Goal: Task Accomplishment & Management: Complete application form

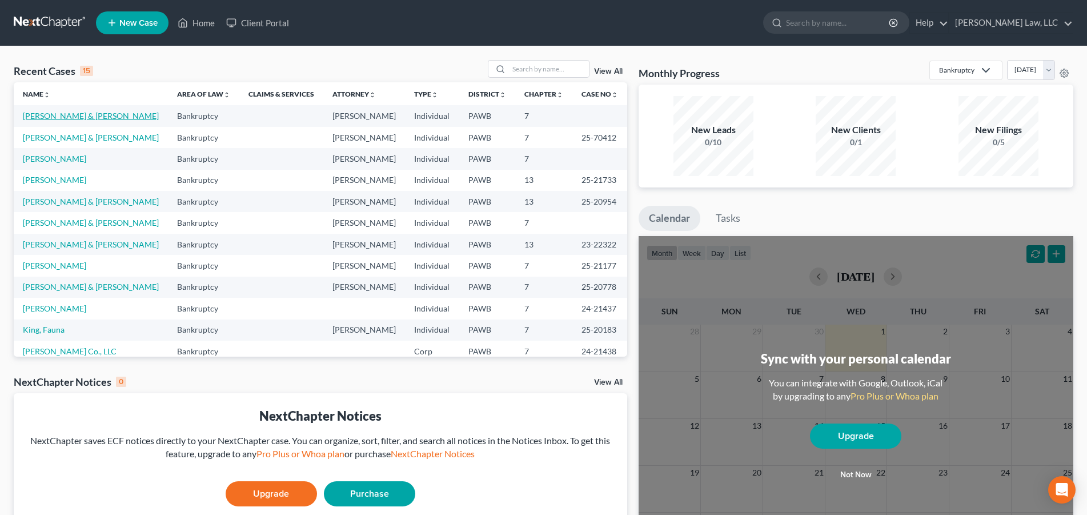
click at [71, 117] on link "[PERSON_NAME] & [PERSON_NAME]" at bounding box center [91, 116] width 136 height 10
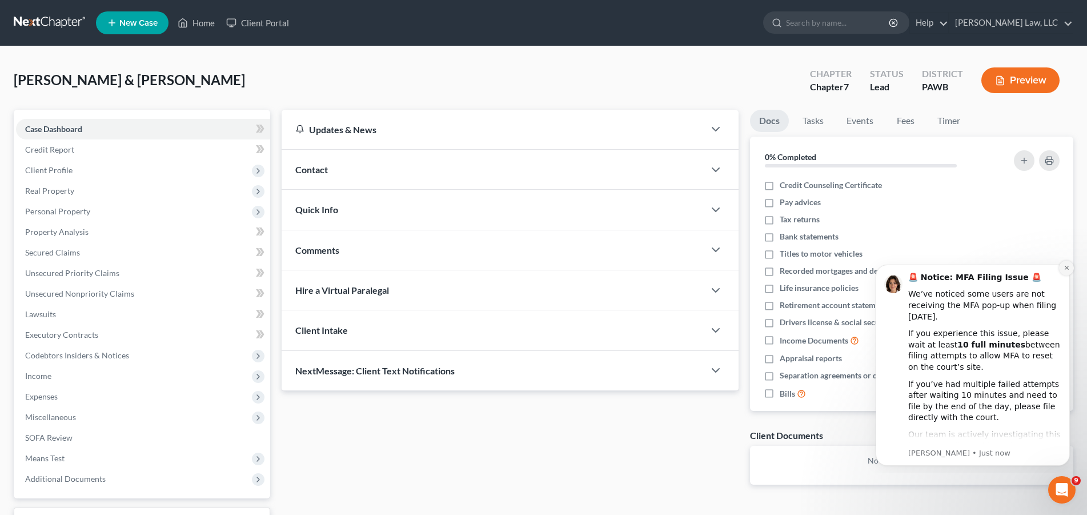
click at [1063, 268] on button "Dismiss notification" at bounding box center [1066, 267] width 15 height 15
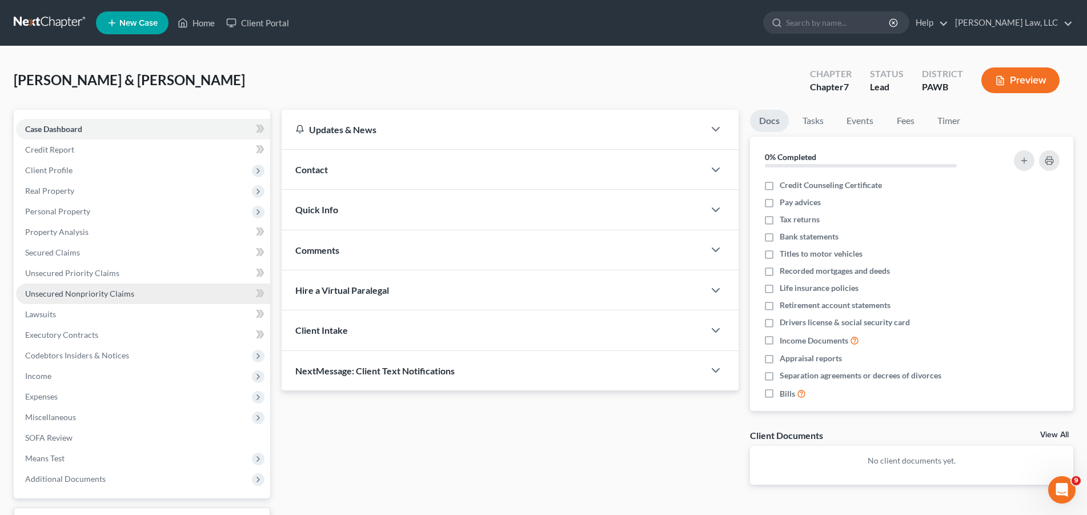
click at [89, 293] on span "Unsecured Nonpriority Claims" at bounding box center [79, 293] width 109 height 10
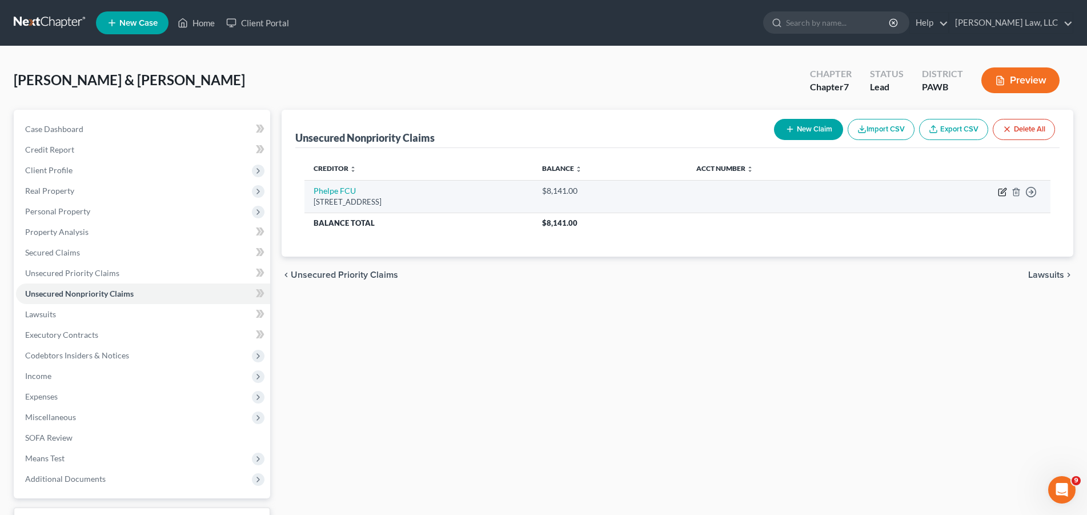
click at [1004, 188] on icon "button" at bounding box center [1002, 191] width 9 height 9
select select "39"
select select "10"
select select "1"
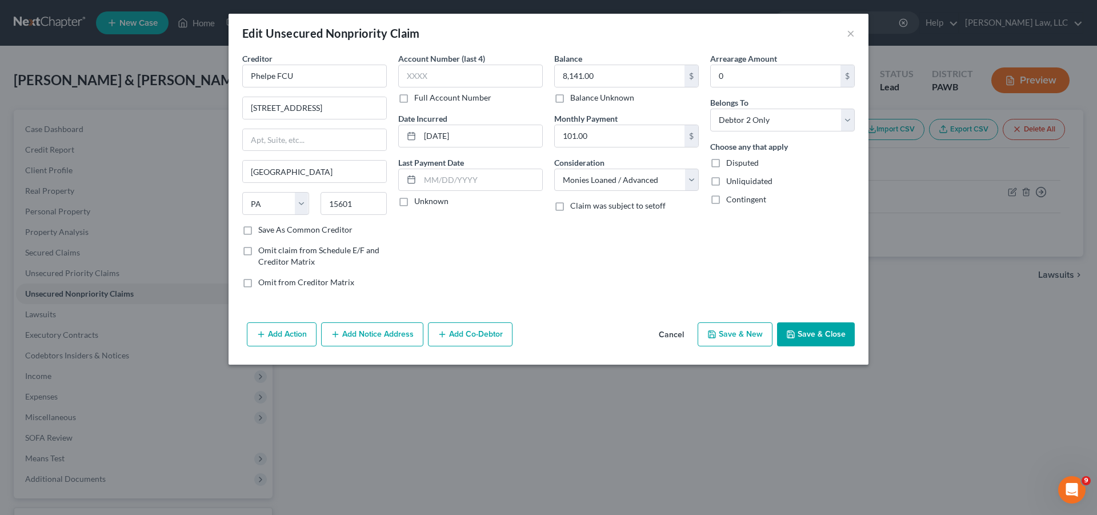
click at [833, 334] on button "Save & Close" at bounding box center [816, 334] width 78 height 24
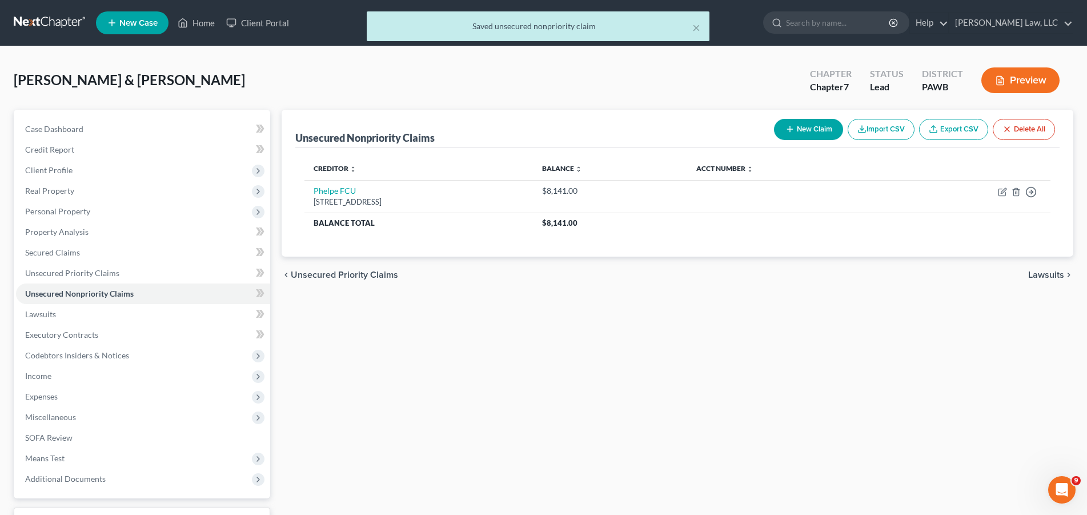
click at [794, 131] on button "New Claim" at bounding box center [808, 129] width 69 height 21
select select "2"
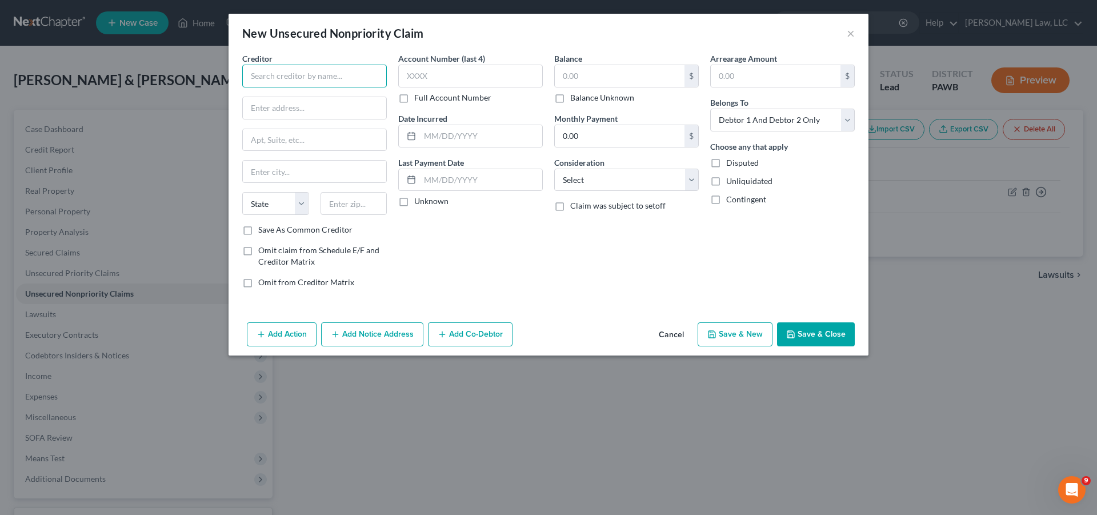
click at [281, 74] on input "text" at bounding box center [314, 76] width 144 height 23
type input "Credit One Bank"
click at [248, 125] on div "Creditor * Credit One Bank Credit [GEOGRAPHIC_DATA][US_STATE] AZ CA CO [GEOGRAP…" at bounding box center [314, 138] width 144 height 171
click at [279, 109] on input "text" at bounding box center [314, 108] width 143 height 22
type input "PO Box 98873"
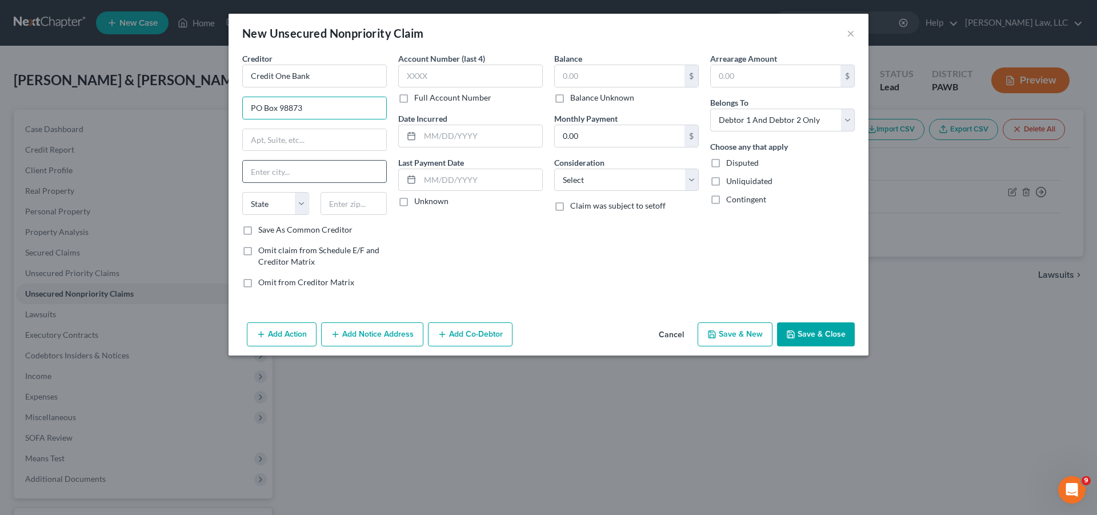
click at [274, 174] on input "text" at bounding box center [314, 171] width 143 height 22
type input "[GEOGRAPHIC_DATA]"
click at [242, 192] on select "State [US_STATE] AK AR AZ CA CO CT DE DC [GEOGRAPHIC_DATA] [GEOGRAPHIC_DATA] GU…" at bounding box center [275, 203] width 67 height 23
select select "31"
click option "NV" at bounding box center [0, 0] width 0 height 0
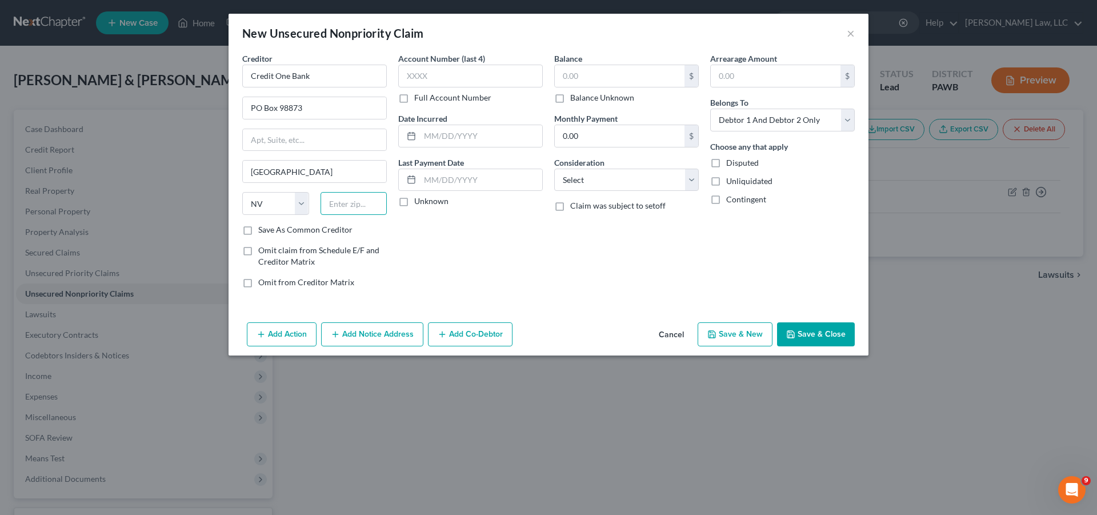
click at [342, 204] on input "text" at bounding box center [353, 203] width 67 height 23
type input "89193-8873"
click at [448, 63] on label "Account Number (last 4)" at bounding box center [441, 59] width 87 height 12
click at [438, 83] on input "text" at bounding box center [470, 76] width 144 height 23
type input "5154"
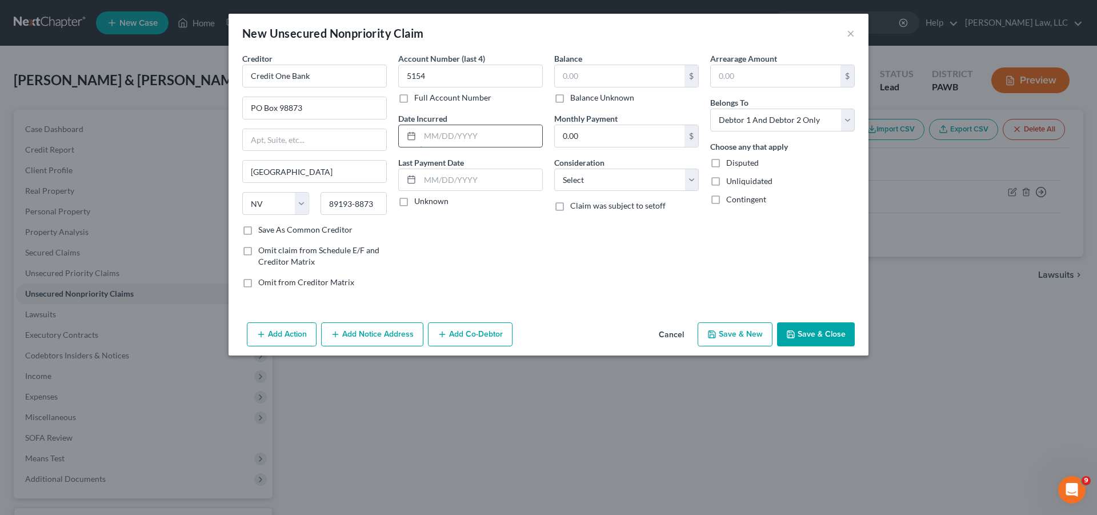
click at [472, 137] on input "text" at bounding box center [481, 136] width 122 height 22
type input "[DATE]"
click at [613, 71] on input "text" at bounding box center [620, 76] width 130 height 22
type input "75.00"
click at [710, 109] on select "Select Debtor 1 Only Debtor 2 Only Debtor 1 And Debtor 2 Only At Least One Of T…" at bounding box center [782, 120] width 144 height 23
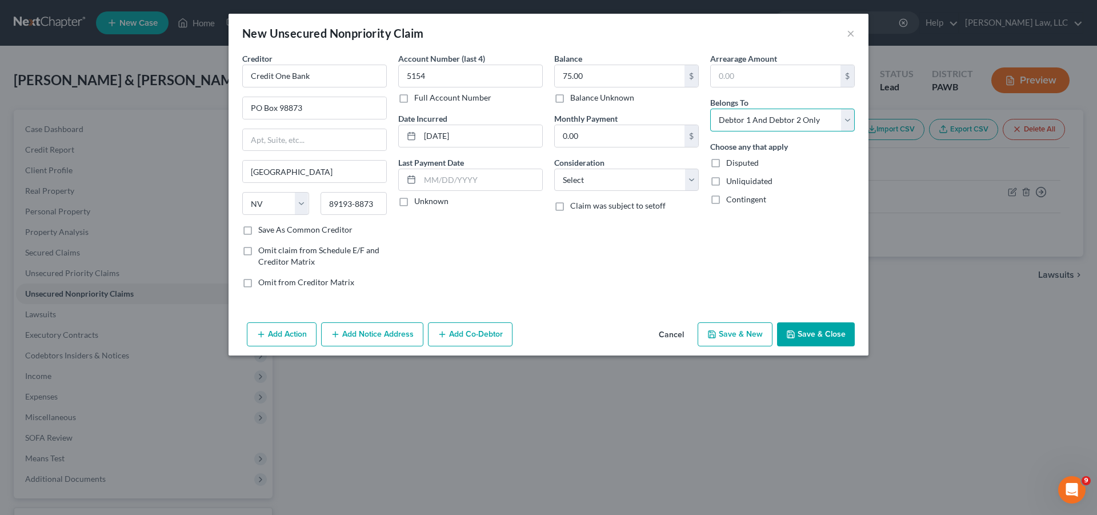
select select "1"
click option "Debtor 2 Only" at bounding box center [0, 0] width 0 height 0
click at [554, 168] on select "Select Cable / Satellite Services Collection Agency Credit Card Debt Debt Couns…" at bounding box center [626, 179] width 144 height 23
select select "2"
click option "Credit Card Debt" at bounding box center [0, 0] width 0 height 0
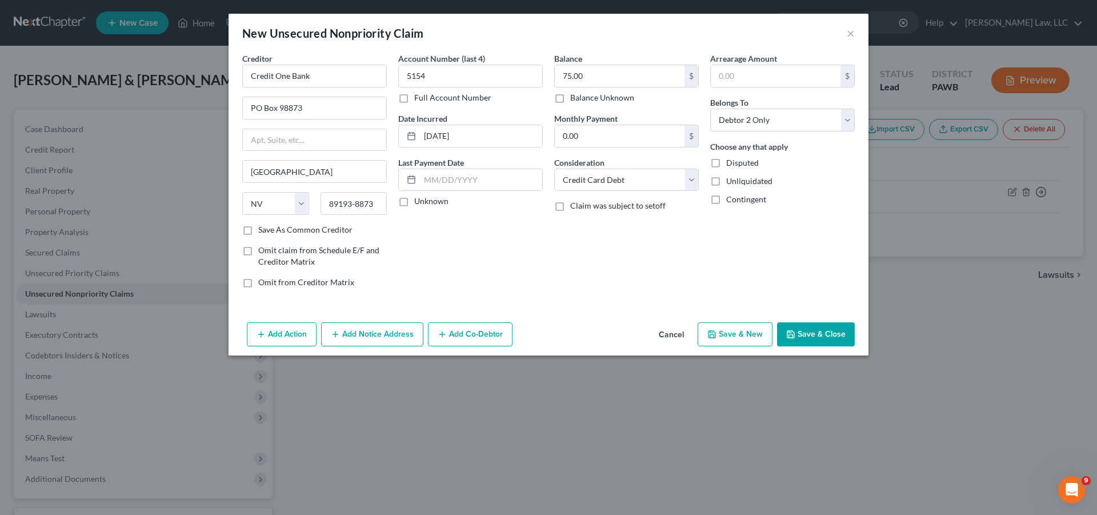
click at [818, 328] on button "Save & Close" at bounding box center [816, 334] width 78 height 24
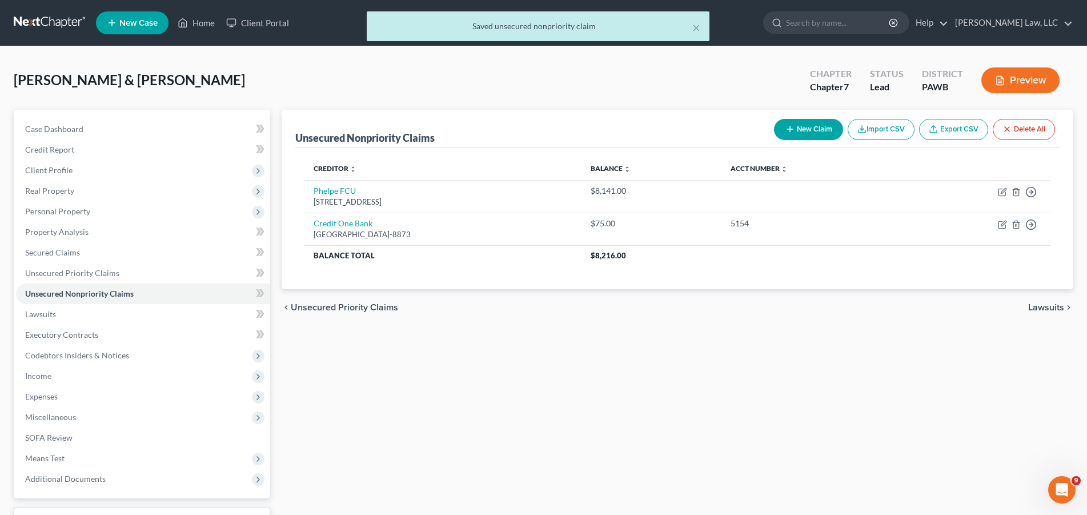
click at [804, 131] on button "New Claim" at bounding box center [808, 129] width 69 height 21
select select "2"
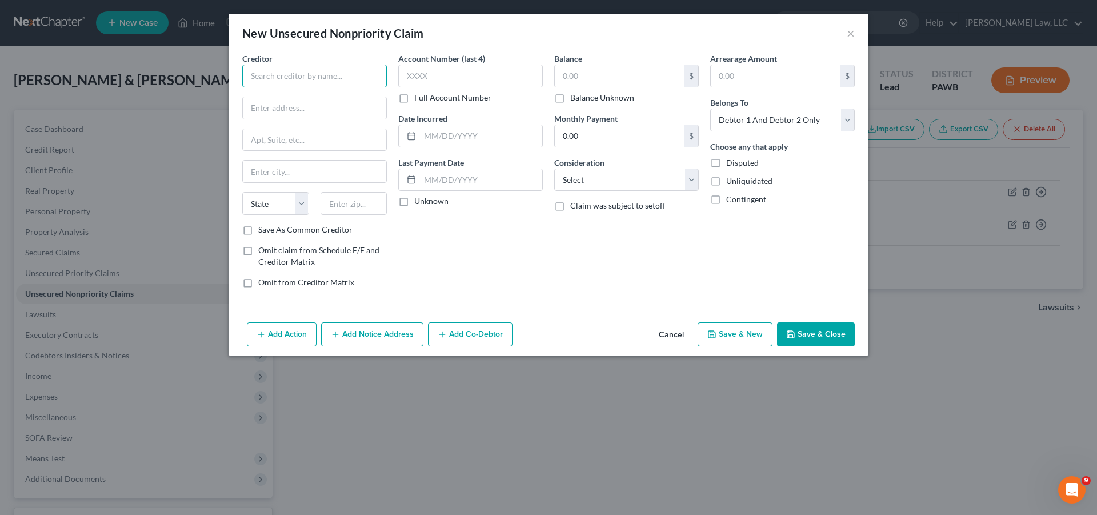
click at [326, 67] on input "text" at bounding box center [314, 76] width 144 height 23
type input "Capital One Kohls"
click at [286, 111] on input "text" at bounding box center [314, 108] width 143 height 22
type input "PO Box 31293"
click at [320, 171] on input "text" at bounding box center [314, 171] width 143 height 22
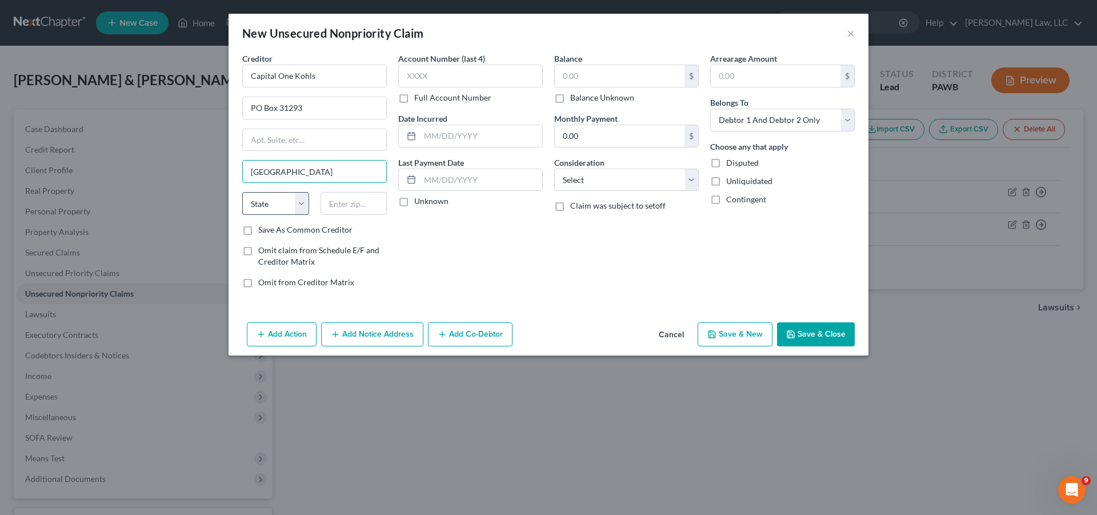
type input "[GEOGRAPHIC_DATA]"
click at [242, 192] on select "State [US_STATE] AK AR AZ CA CO CT DE DC [GEOGRAPHIC_DATA] [GEOGRAPHIC_DATA] GU…" at bounding box center [275, 203] width 67 height 23
select select "46"
click option "UT" at bounding box center [0, 0] width 0 height 0
click at [273, 204] on select "State [US_STATE] AK AR AZ CA CO CT DE DC [GEOGRAPHIC_DATA] [GEOGRAPHIC_DATA] GU…" at bounding box center [275, 203] width 67 height 23
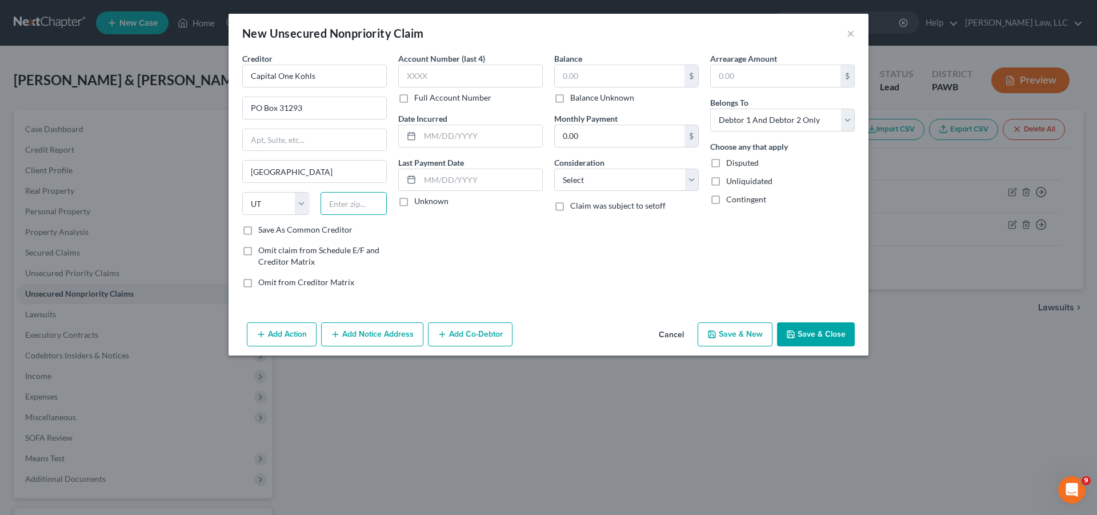
click at [333, 207] on input "text" at bounding box center [353, 203] width 67 height 23
type input "84131-0293"
click at [462, 79] on input "text" at bounding box center [470, 76] width 144 height 23
type input "5740"
click at [477, 143] on input "text" at bounding box center [481, 136] width 122 height 22
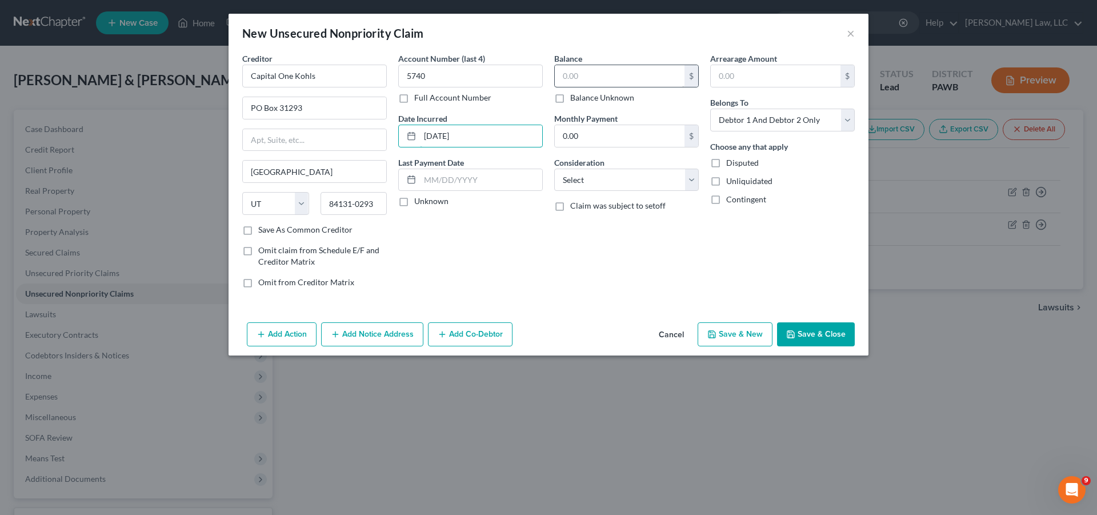
type input "[DATE]"
click at [599, 80] on input "text" at bounding box center [620, 76] width 130 height 22
click at [646, 144] on input "0.00" at bounding box center [620, 136] width 130 height 22
click at [622, 81] on input "1,621" at bounding box center [620, 76] width 130 height 22
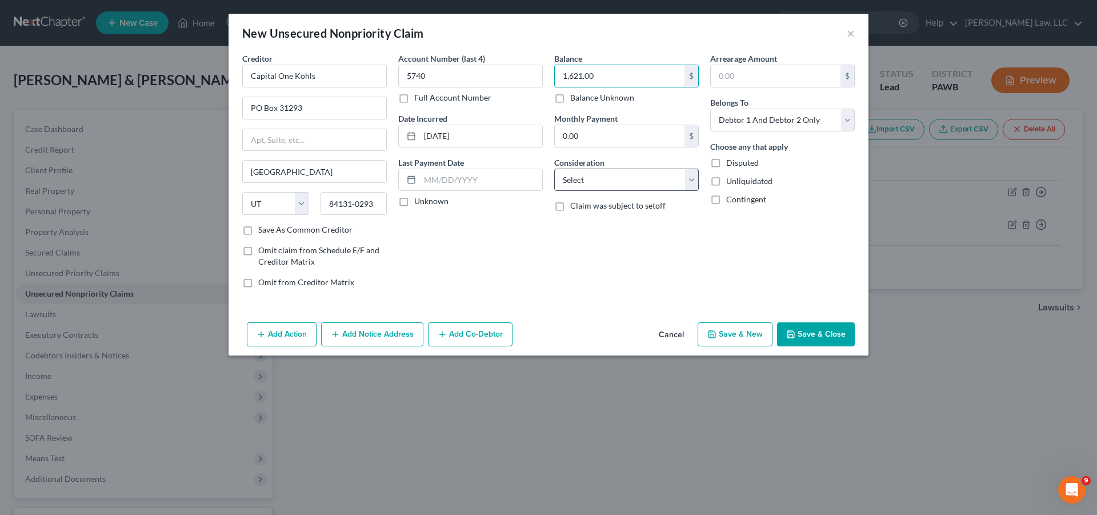
type input "1,621.00"
click at [554, 168] on select "Select Cable / Satellite Services Collection Agency Credit Card Debt Debt Couns…" at bounding box center [626, 179] width 144 height 23
select select "2"
click option "Credit Card Debt" at bounding box center [0, 0] width 0 height 0
click at [710, 109] on select "Select Debtor 1 Only Debtor 2 Only Debtor 1 And Debtor 2 Only At Least One Of T…" at bounding box center [782, 120] width 144 height 23
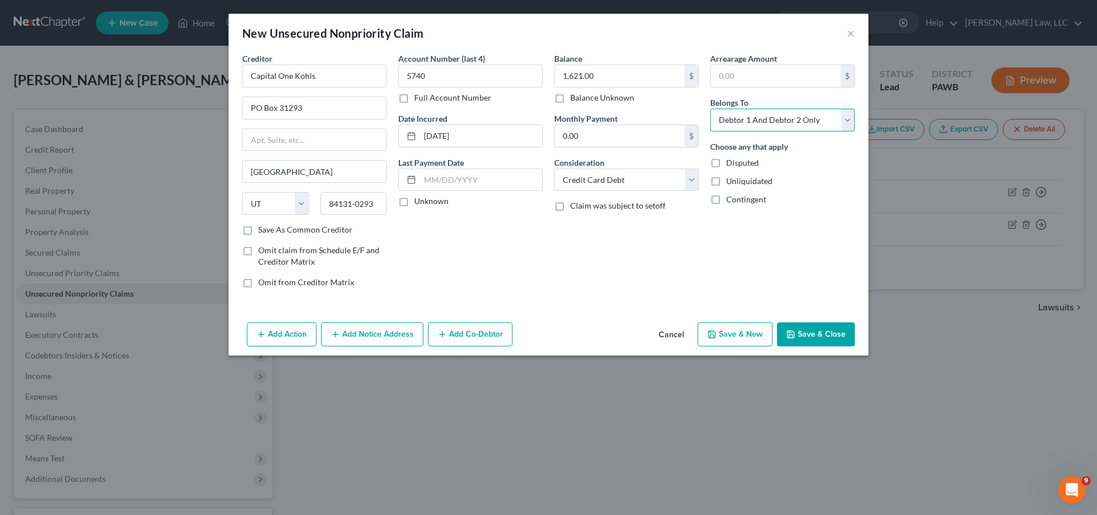
select select "1"
click option "Debtor 2 Only" at bounding box center [0, 0] width 0 height 0
click at [752, 337] on button "Save & New" at bounding box center [734, 334] width 75 height 24
select select "2"
click at [309, 73] on input "text" at bounding box center [314, 76] width 144 height 23
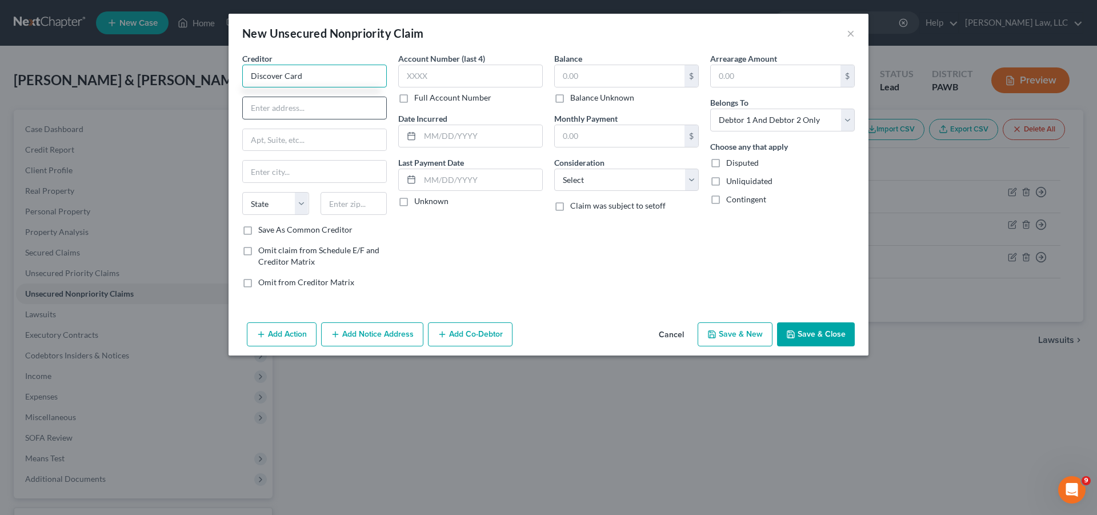
type input "Discover Card"
click at [283, 111] on input "text" at bounding box center [314, 108] width 143 height 22
type input "PO Box 30939"
click at [280, 147] on input "text" at bounding box center [314, 140] width 143 height 22
type input "[GEOGRAPHIC_DATA]"
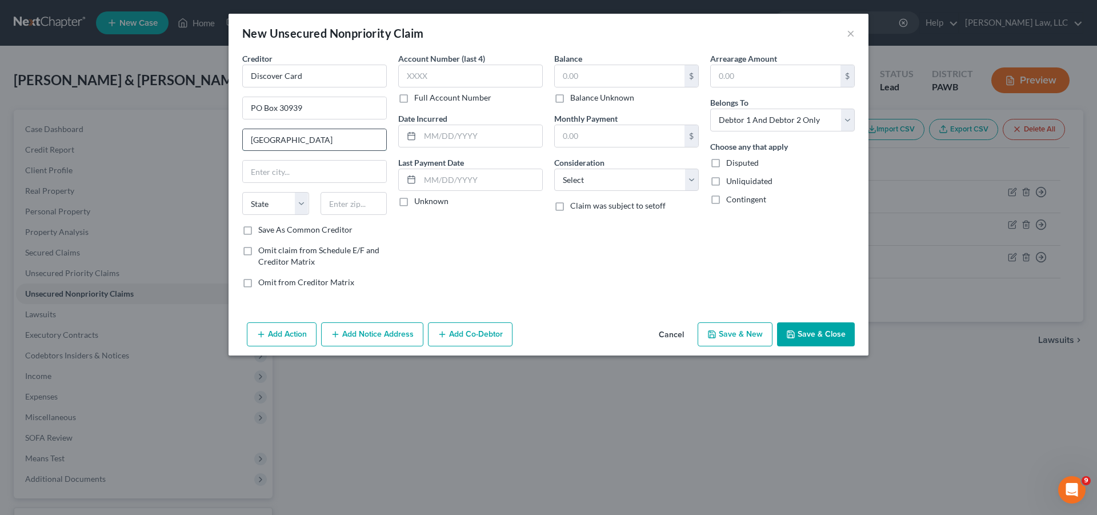
drag, startPoint x: 314, startPoint y: 143, endPoint x: 228, endPoint y: 139, distance: 86.3
click at [243, 139] on input "[GEOGRAPHIC_DATA]" at bounding box center [314, 140] width 143 height 22
click at [260, 170] on input "text" at bounding box center [314, 171] width 143 height 22
type input "[GEOGRAPHIC_DATA]"
click at [242, 192] on select "State [US_STATE] AK AR AZ CA CO CT DE DC [GEOGRAPHIC_DATA] [GEOGRAPHIC_DATA] GU…" at bounding box center [275, 203] width 67 height 23
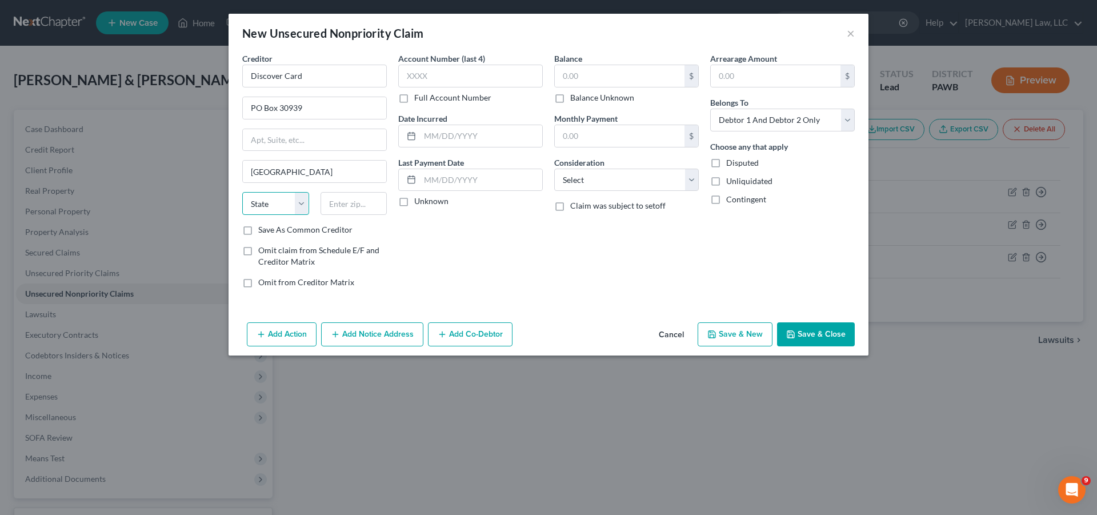
select select "46"
click option "UT" at bounding box center [0, 0] width 0 height 0
click at [265, 207] on select "State [US_STATE] AK AR AZ CA CO CT DE DC [GEOGRAPHIC_DATA] [GEOGRAPHIC_DATA] GU…" at bounding box center [275, 203] width 67 height 23
click at [347, 203] on input "text" at bounding box center [353, 203] width 67 height 23
type input "84130-0939"
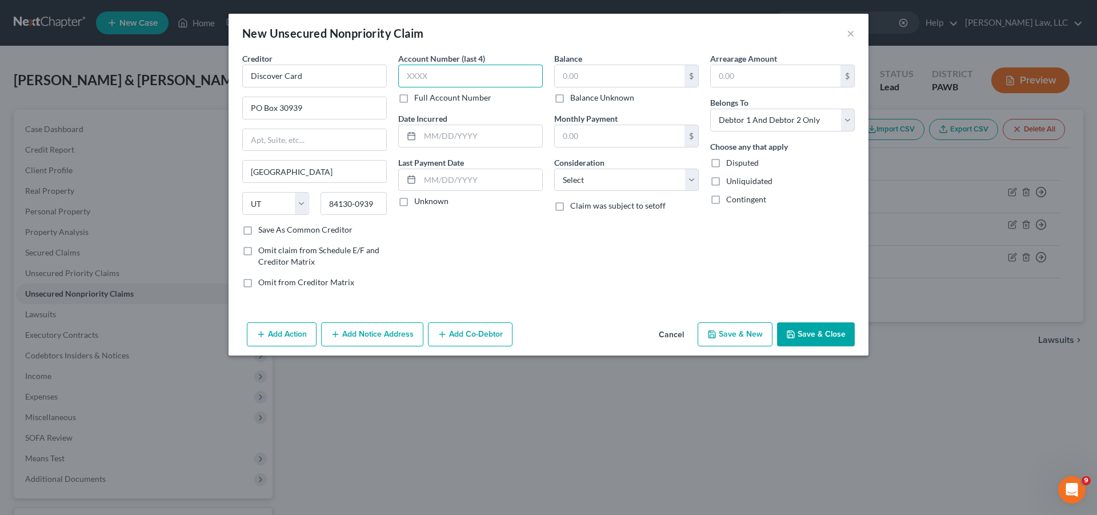
click at [436, 73] on input "text" at bounding box center [470, 76] width 144 height 23
type input "2106"
click at [445, 136] on input "text" at bounding box center [481, 136] width 122 height 22
type input "[DATE]"
click at [641, 78] on input "text" at bounding box center [620, 76] width 130 height 22
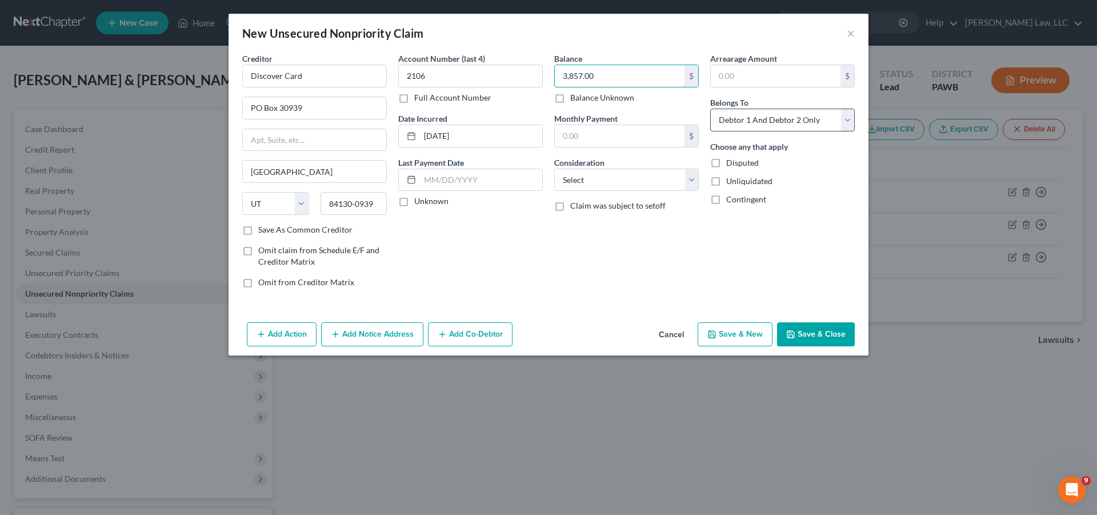
type input "3,857.00"
click at [710, 109] on select "Select Debtor 1 Only Debtor 2 Only Debtor 1 And Debtor 2 Only At Least One Of T…" at bounding box center [782, 120] width 144 height 23
select select "1"
click option "Debtor 2 Only" at bounding box center [0, 0] width 0 height 0
click at [554, 168] on select "Select Cable / Satellite Services Collection Agency Credit Card Debt Debt Couns…" at bounding box center [626, 179] width 144 height 23
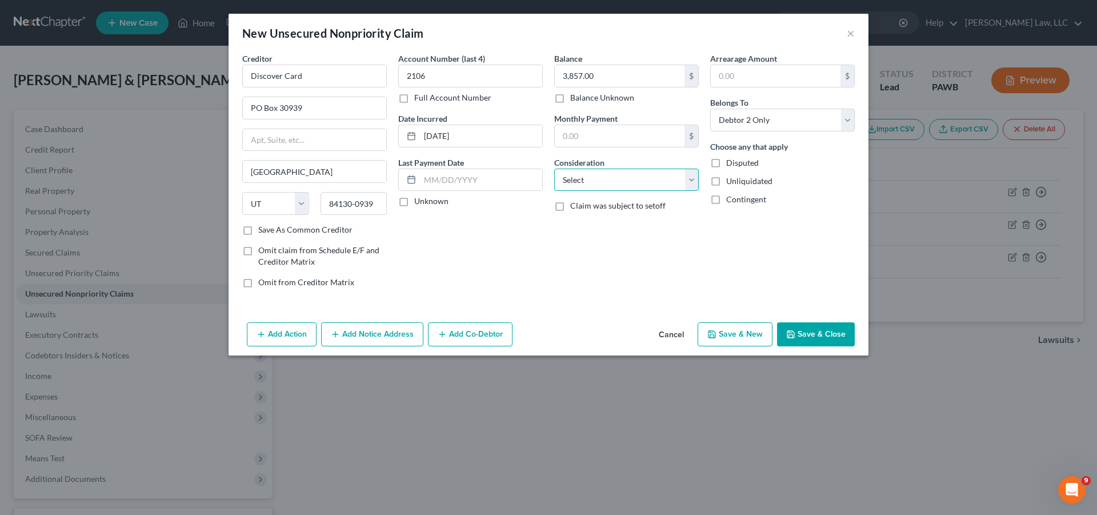
select select "2"
click option "Credit Card Debt" at bounding box center [0, 0] width 0 height 0
click at [258, 229] on label "Save As Common Creditor" at bounding box center [305, 229] width 94 height 11
click at [263, 229] on input "Save As Common Creditor" at bounding box center [266, 227] width 7 height 7
checkbox input "true"
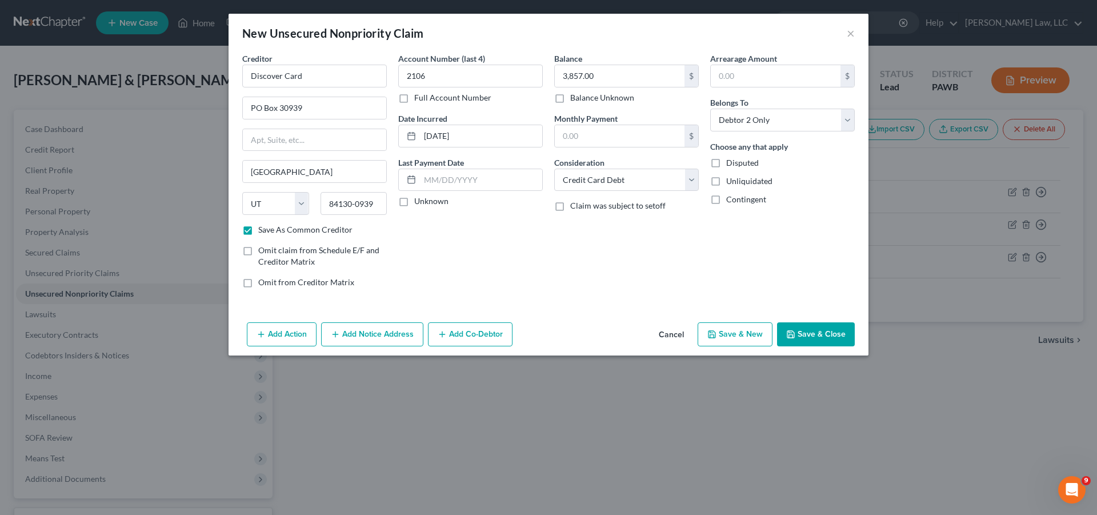
click at [734, 335] on button "Save & New" at bounding box center [734, 334] width 75 height 24
select select "2"
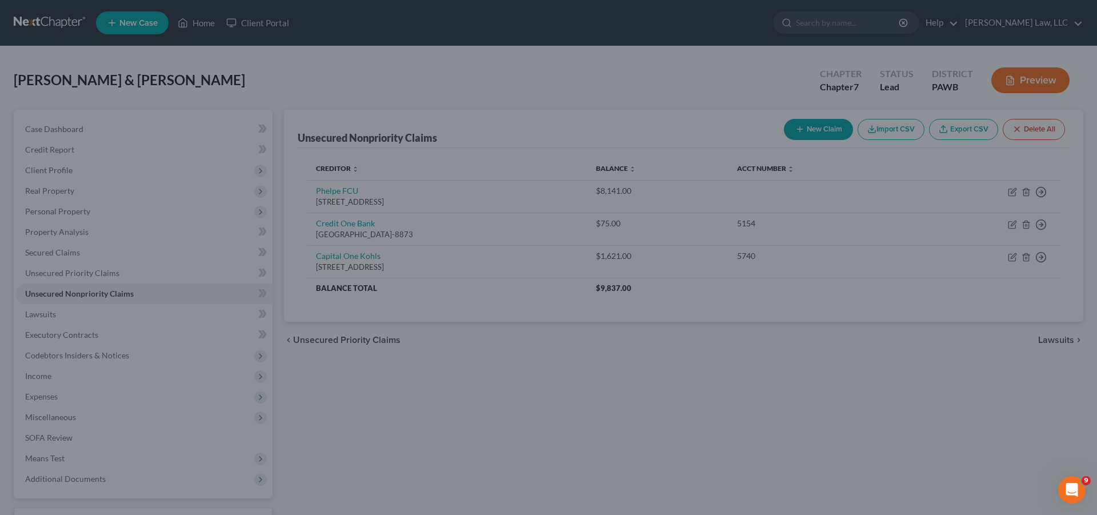
checkbox input "false"
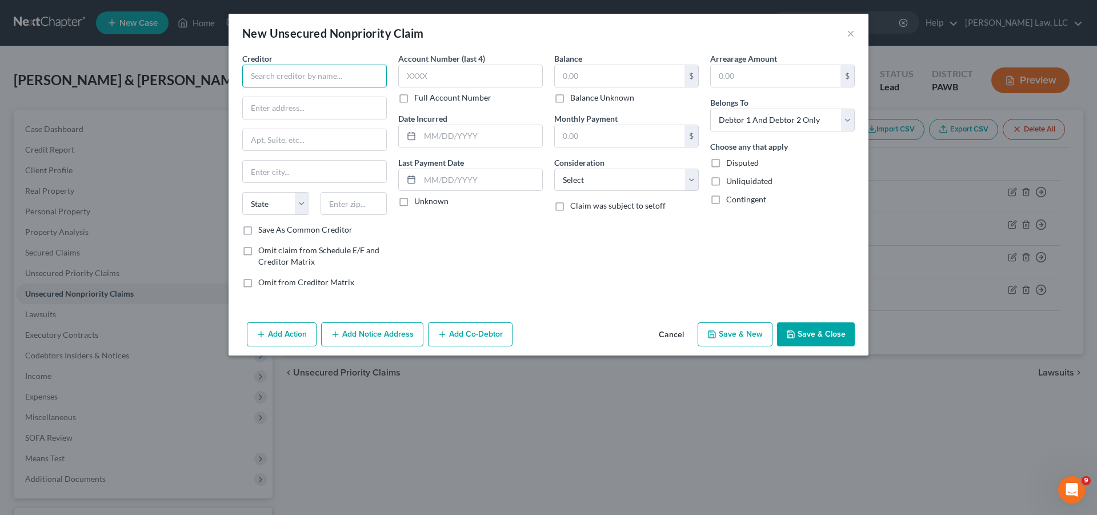
click at [284, 82] on input "text" at bounding box center [314, 76] width 144 height 23
type input "Bank of America"
click at [287, 108] on input "text" at bounding box center [314, 108] width 143 height 22
type input "PO Box 98223"
click at [280, 176] on input "text" at bounding box center [314, 171] width 143 height 22
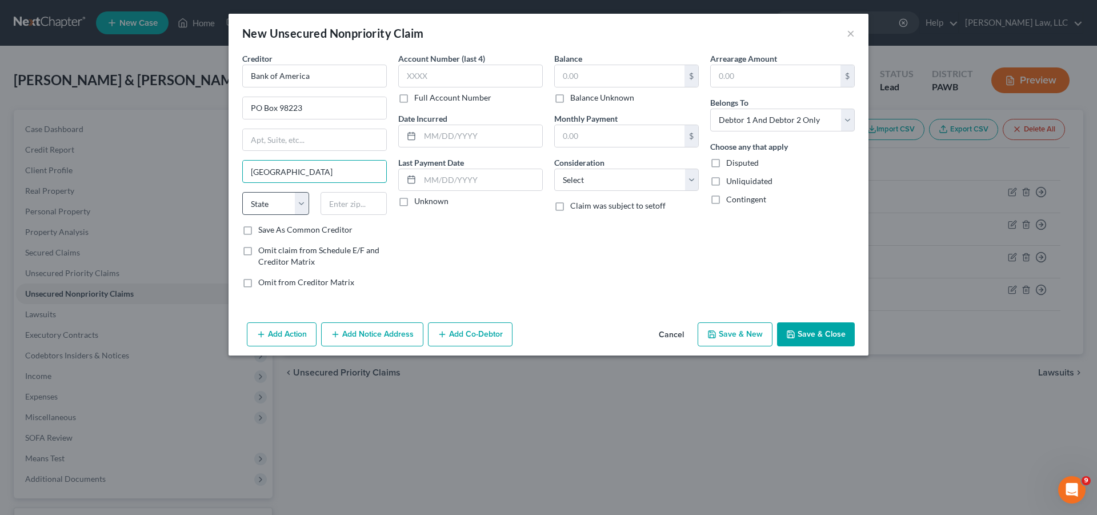
type input "[GEOGRAPHIC_DATA]"
click at [242, 192] on select "State [US_STATE] AK AR AZ CA CO CT DE DC [GEOGRAPHIC_DATA] [GEOGRAPHIC_DATA] GU…" at bounding box center [275, 203] width 67 height 23
select select "45"
click option "[GEOGRAPHIC_DATA]" at bounding box center [0, 0] width 0 height 0
click at [338, 203] on input "text" at bounding box center [353, 203] width 67 height 23
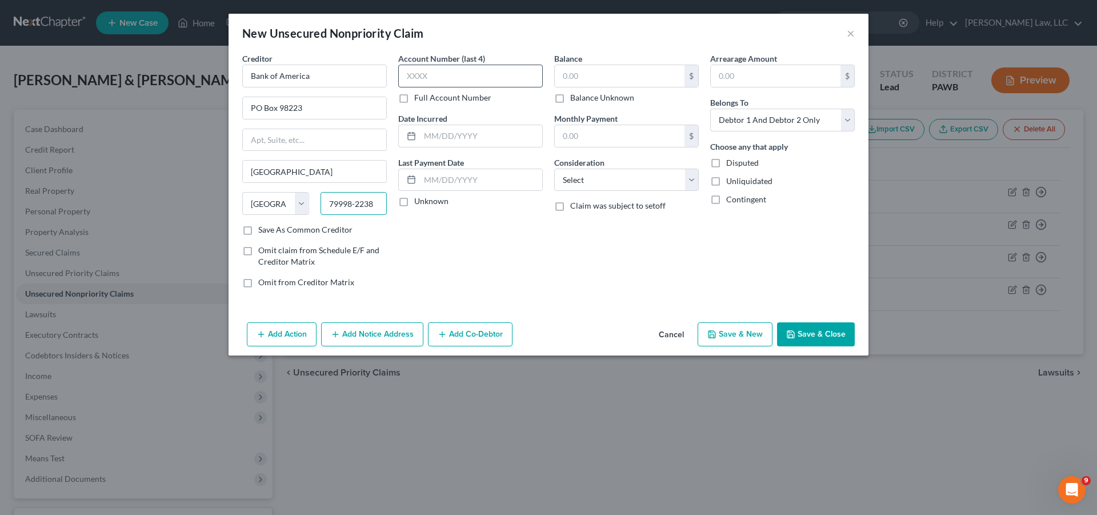
type input "79998-2238"
click at [471, 73] on input "text" at bounding box center [470, 76] width 144 height 23
type input "0420"
click at [473, 132] on input "text" at bounding box center [481, 136] width 122 height 22
type input "[DATE]"
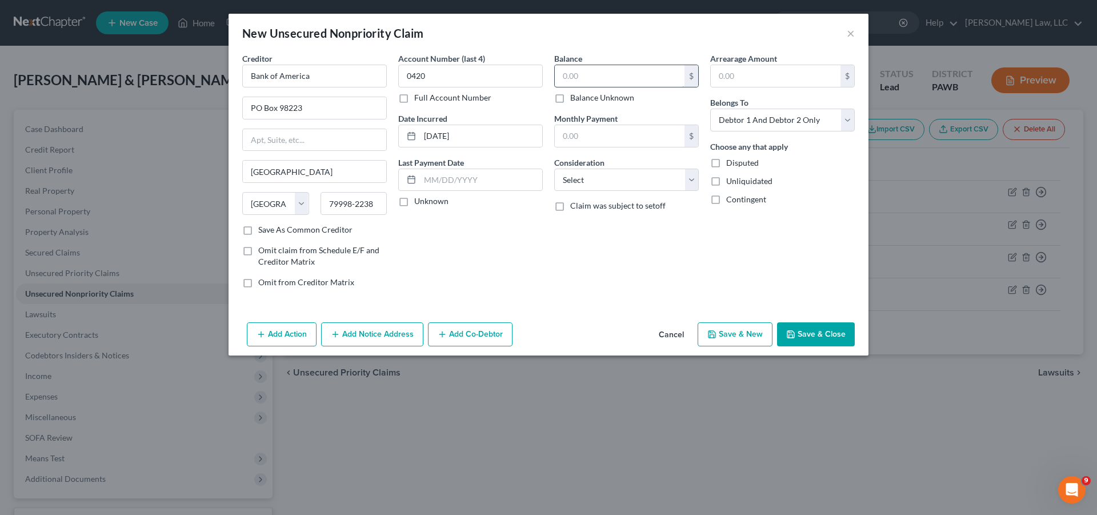
click at [610, 75] on input "text" at bounding box center [620, 76] width 130 height 22
type input "3,183.00"
click at [554, 168] on select "Select Cable / Satellite Services Collection Agency Credit Card Debt Debt Couns…" at bounding box center [626, 179] width 144 height 23
select select "2"
click option "Credit Card Debt" at bounding box center [0, 0] width 0 height 0
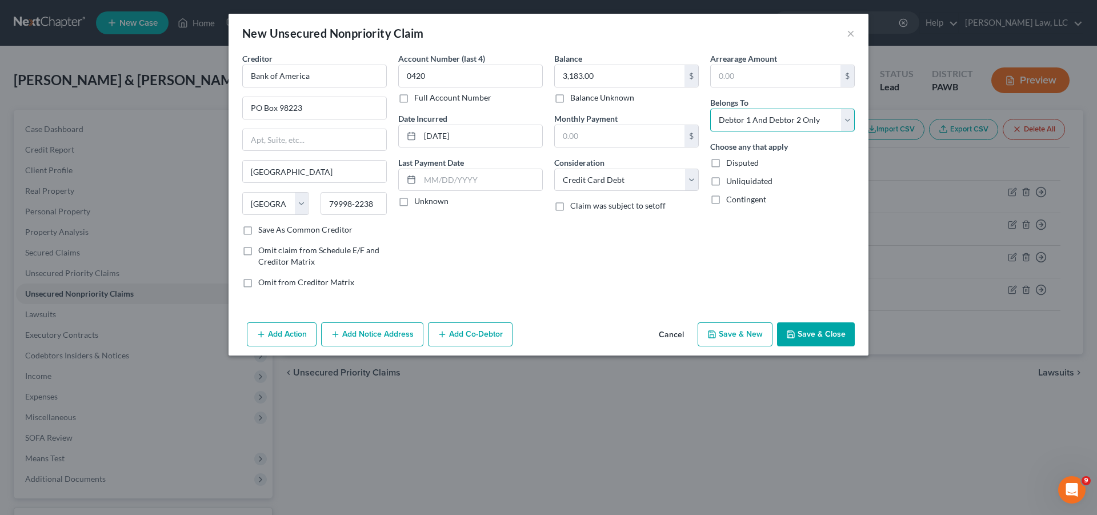
click at [710, 109] on select "Select Debtor 1 Only Debtor 2 Only Debtor 1 And Debtor 2 Only At Least One Of T…" at bounding box center [782, 120] width 144 height 23
select select "1"
click option "Debtor 2 Only" at bounding box center [0, 0] width 0 height 0
click at [258, 232] on label "Save As Common Creditor" at bounding box center [305, 229] width 94 height 11
click at [263, 231] on input "Save As Common Creditor" at bounding box center [266, 227] width 7 height 7
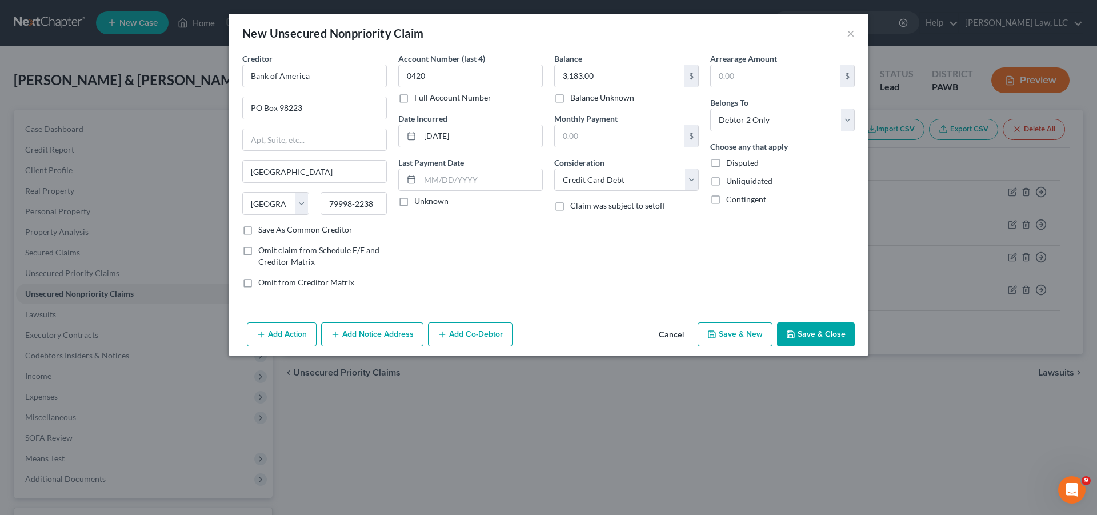
checkbox input "true"
click at [330, 115] on input "PO Box 98223" at bounding box center [314, 108] width 143 height 22
type input "PO Box 982238"
click at [724, 332] on button "Save & New" at bounding box center [734, 334] width 75 height 24
checkbox input "false"
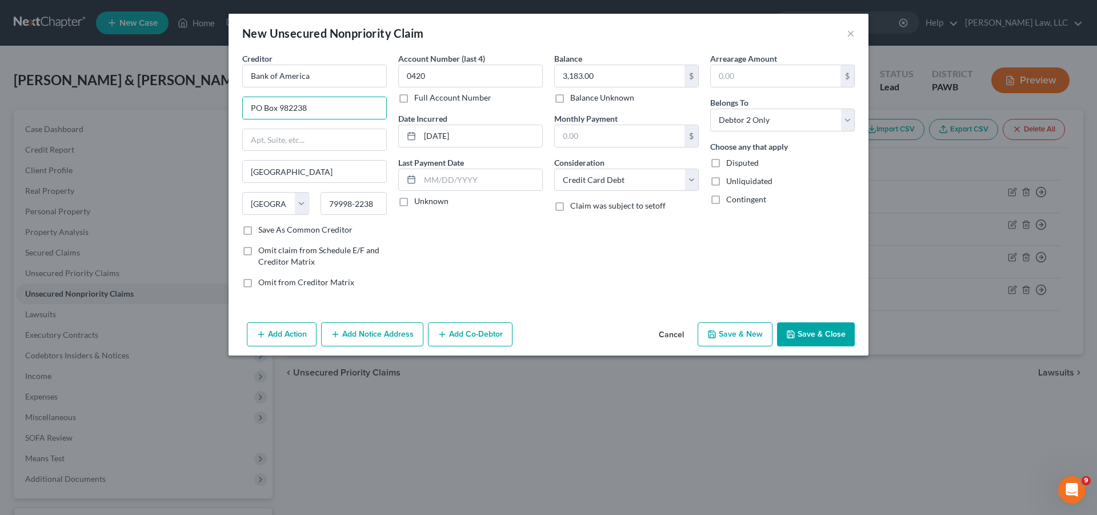
select select "2"
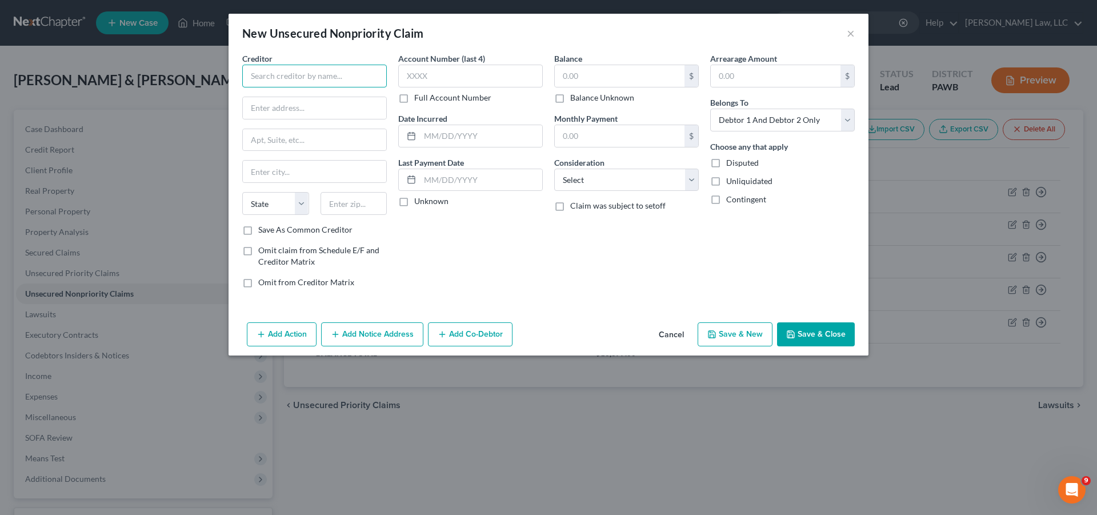
click at [301, 75] on input "text" at bounding box center [314, 76] width 144 height 23
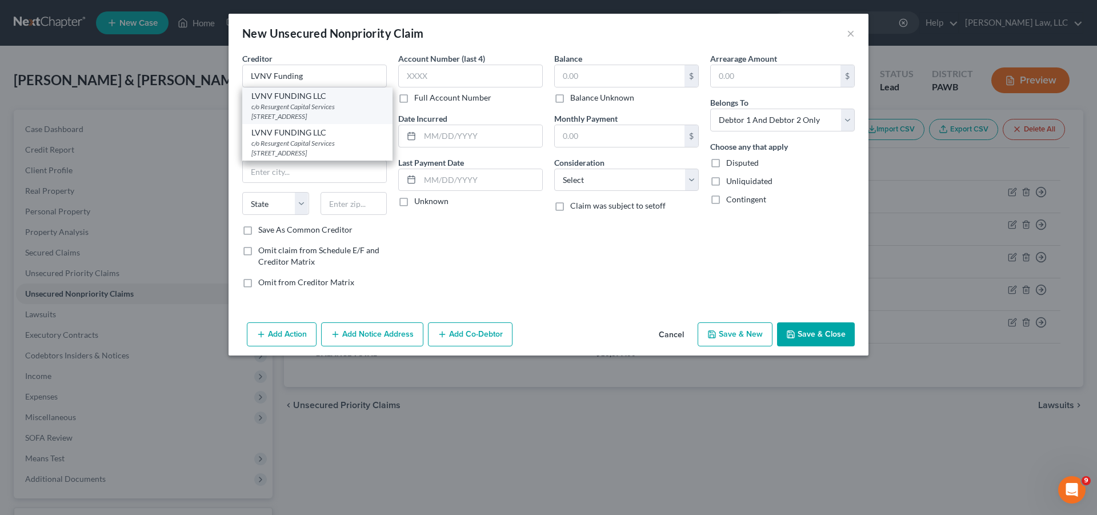
click at [306, 113] on div "c/o Resurgent Capital Services [STREET_ADDRESS]" at bounding box center [317, 111] width 132 height 19
type input "LVNV FUNDING LLC"
type input "c/o Resurgent Capital Services"
type input "PO Box 1269"
type input "[GEOGRAPHIC_DATA]"
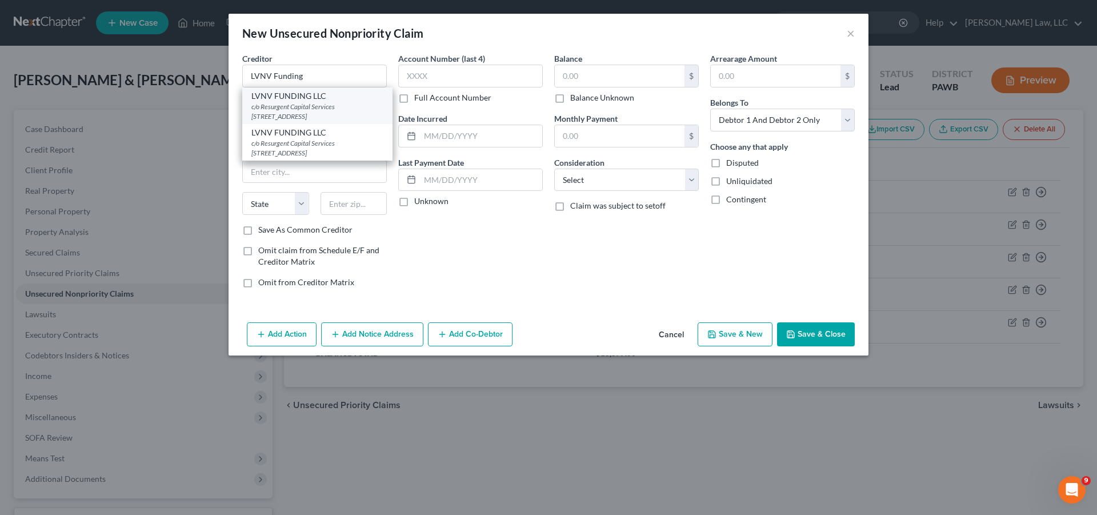
select select "42"
type input "29603"
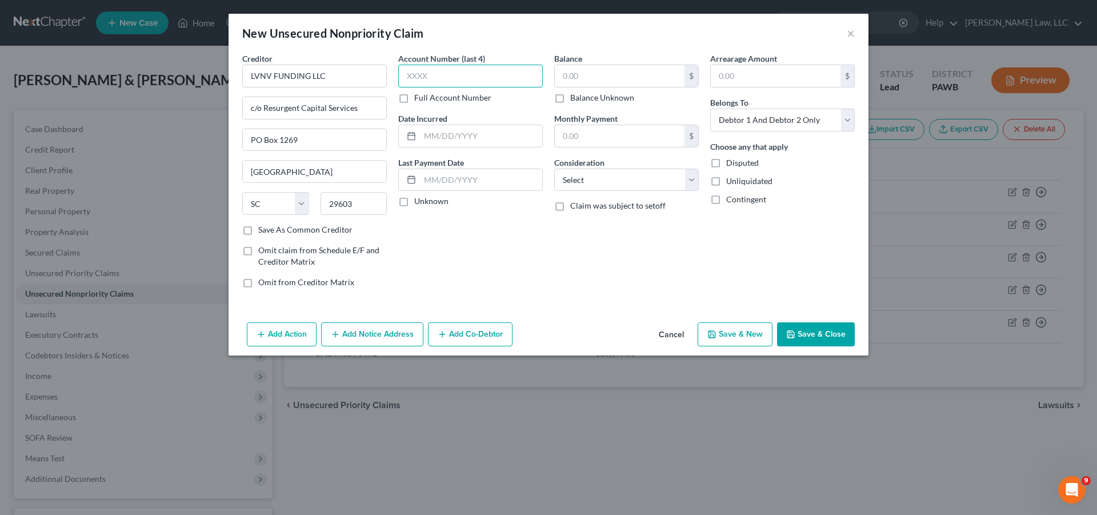
click at [455, 68] on input "text" at bounding box center [470, 76] width 144 height 23
type input "1433"
click at [464, 141] on input "text" at bounding box center [481, 136] width 122 height 22
type input "[DATE]"
click at [593, 77] on input "text" at bounding box center [620, 76] width 130 height 22
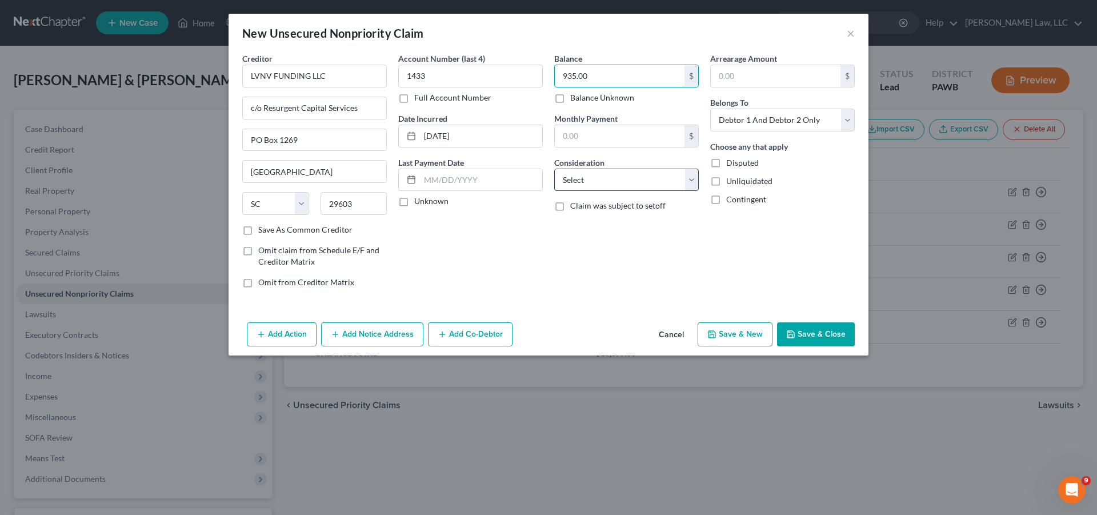
type input "935.00"
click at [554, 168] on select "Select Cable / Satellite Services Collection Agency Credit Card Debt Debt Couns…" at bounding box center [626, 179] width 144 height 23
select select "2"
click option "Credit Card Debt" at bounding box center [0, 0] width 0 height 0
click at [710, 109] on select "Select Debtor 1 Only Debtor 2 Only Debtor 1 And Debtor 2 Only At Least One Of T…" at bounding box center [782, 120] width 144 height 23
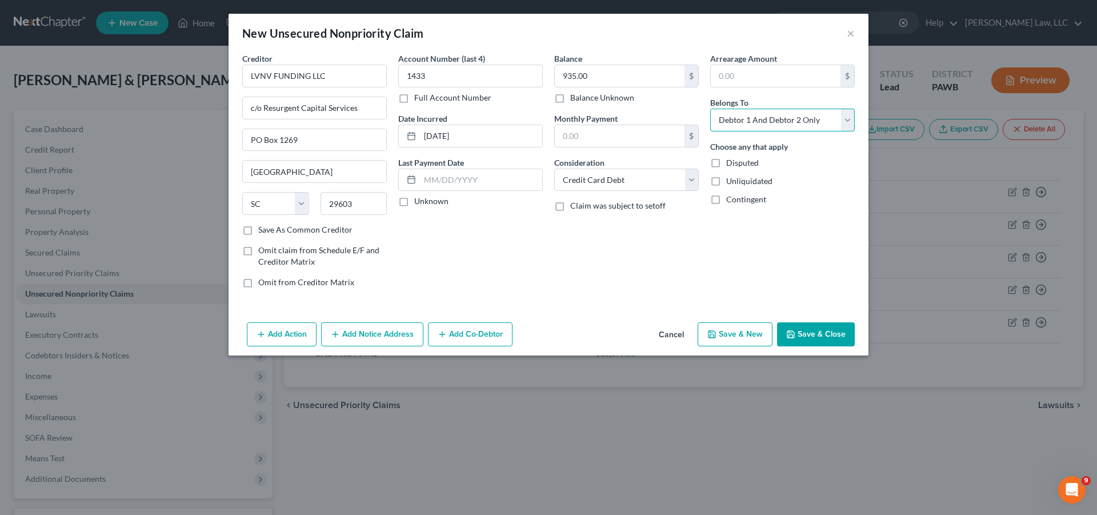
select select "1"
click option "Debtor 2 Only" at bounding box center [0, 0] width 0 height 0
drag, startPoint x: 757, startPoint y: 343, endPoint x: 754, endPoint y: 334, distance: 10.1
click at [757, 343] on button "Save & New" at bounding box center [734, 334] width 75 height 24
select select "2"
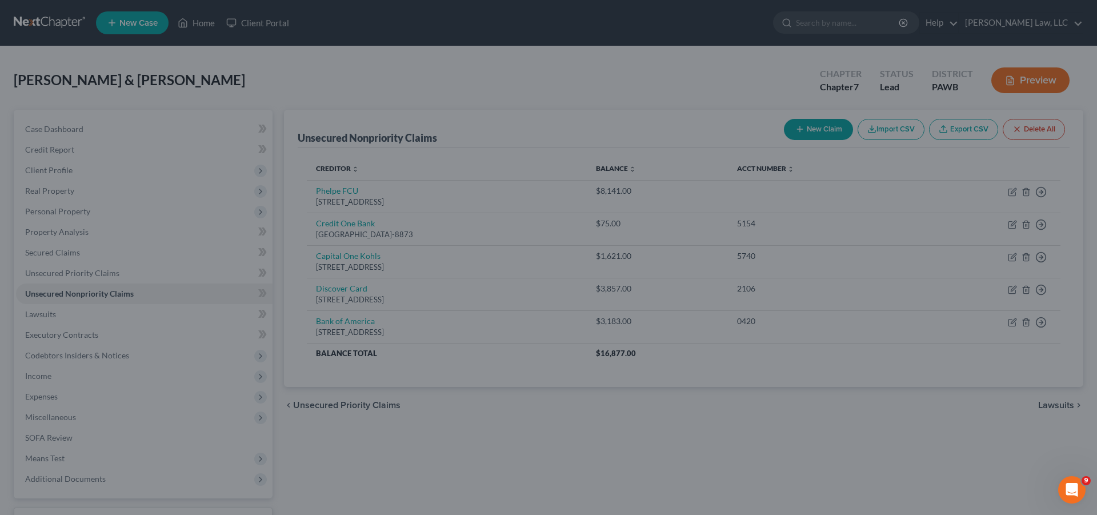
type input "0.00"
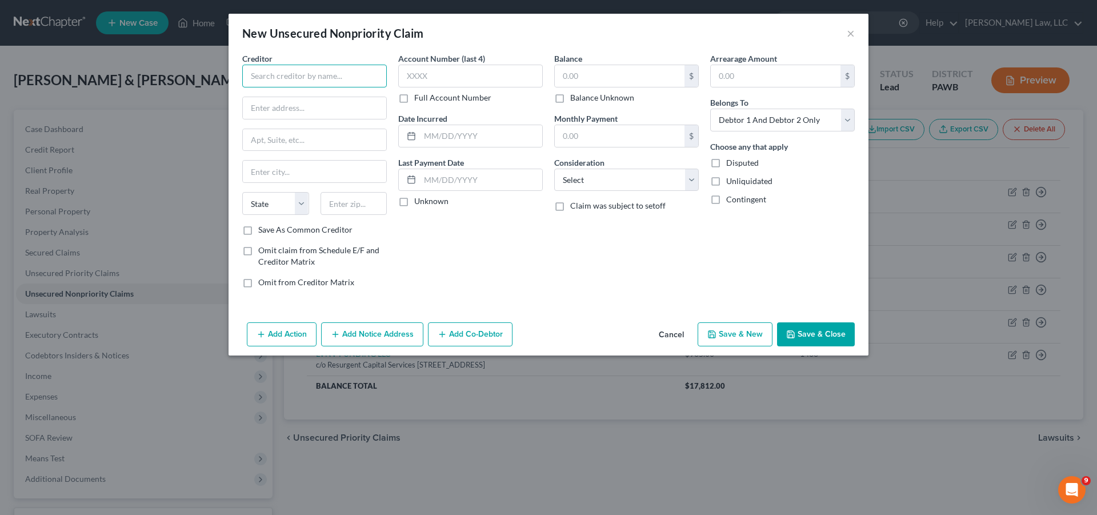
click at [307, 79] on input "text" at bounding box center [314, 76] width 144 height 23
type input "One Main Financial"
click at [188, 114] on div "New Unsecured Nonpriority Claim × Creditor * One Main Financial One Main Financ…" at bounding box center [548, 257] width 1097 height 515
click at [264, 111] on input "text" at bounding box center [314, 108] width 143 height 22
type input "[STREET_ADDRESS]"
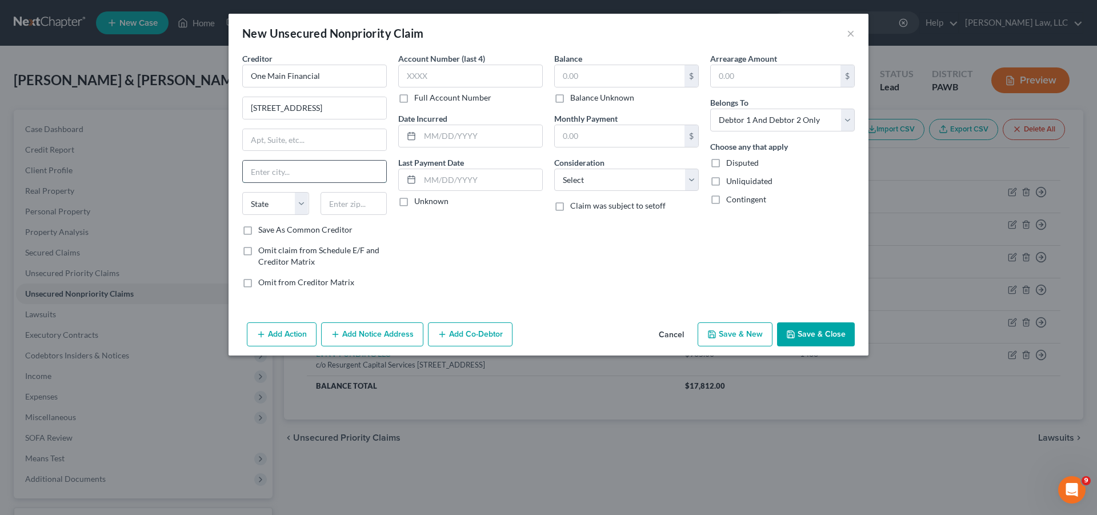
click at [281, 166] on input "text" at bounding box center [314, 171] width 143 height 22
type input "[GEOGRAPHIC_DATA]"
click at [242, 192] on select "State [US_STATE] AK AR AZ CA CO CT DE DC [GEOGRAPHIC_DATA] [GEOGRAPHIC_DATA] GU…" at bounding box center [275, 203] width 67 height 23
select select "15"
click option "IN" at bounding box center [0, 0] width 0 height 0
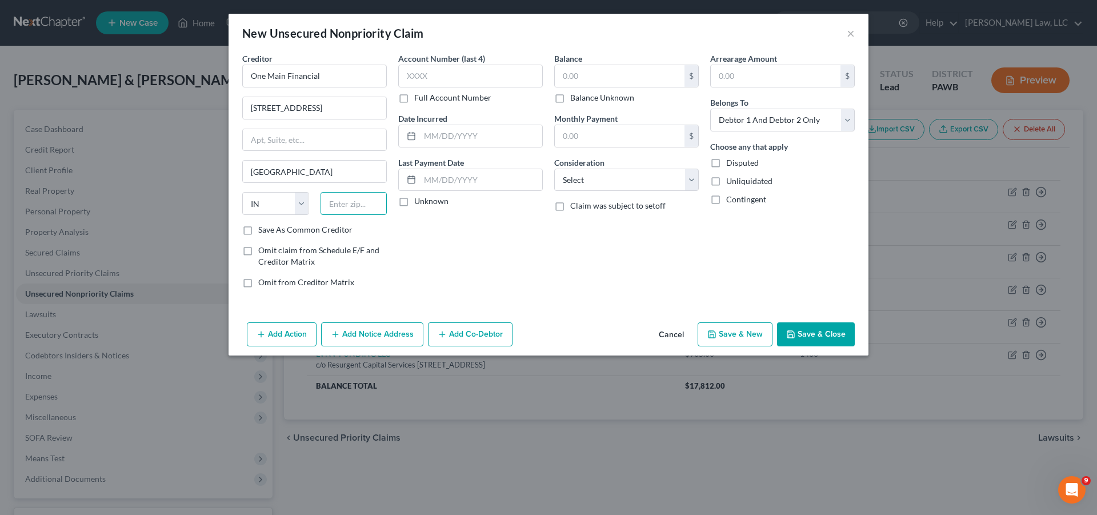
click at [347, 204] on input "text" at bounding box center [353, 203] width 67 height 23
type input "47706-1010"
click at [454, 77] on input "text" at bounding box center [470, 76] width 144 height 23
type input "7448"
click at [455, 140] on input "text" at bounding box center [481, 136] width 122 height 22
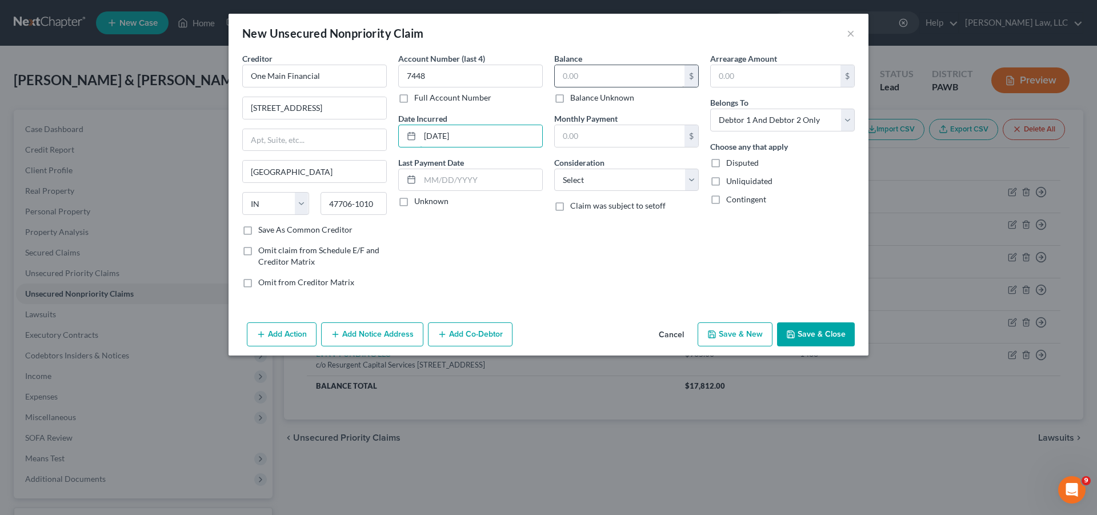
type input "[DATE]"
click at [599, 73] on input "text" at bounding box center [620, 76] width 130 height 22
type input "11,071.00"
click at [554, 168] on select "Select Cable / Satellite Services Collection Agency Credit Card Debt Debt Couns…" at bounding box center [626, 179] width 144 height 23
select select "10"
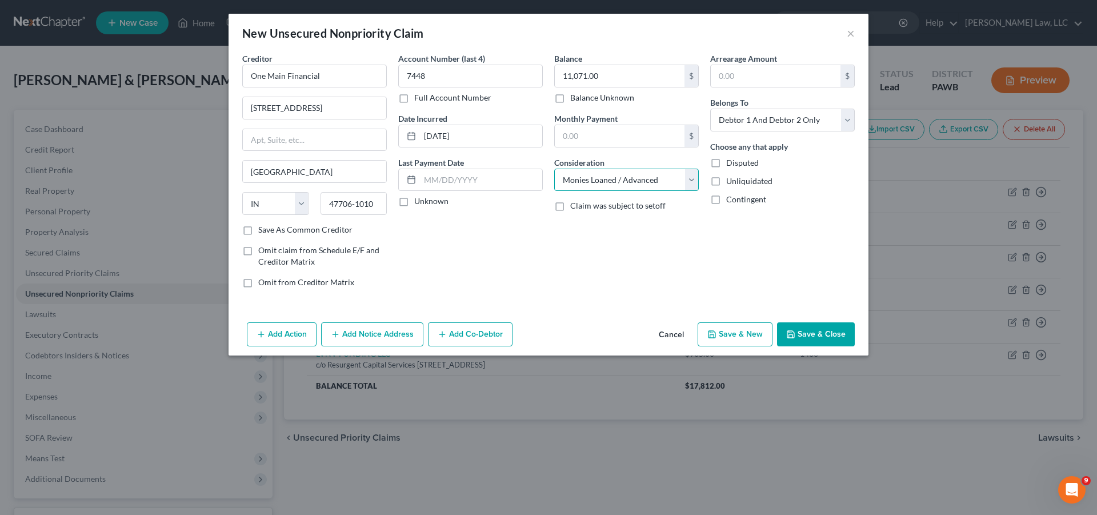
click option "Monies Loaned / Advanced" at bounding box center [0, 0] width 0 height 0
click at [741, 328] on button "Save & New" at bounding box center [734, 334] width 75 height 24
select select "2"
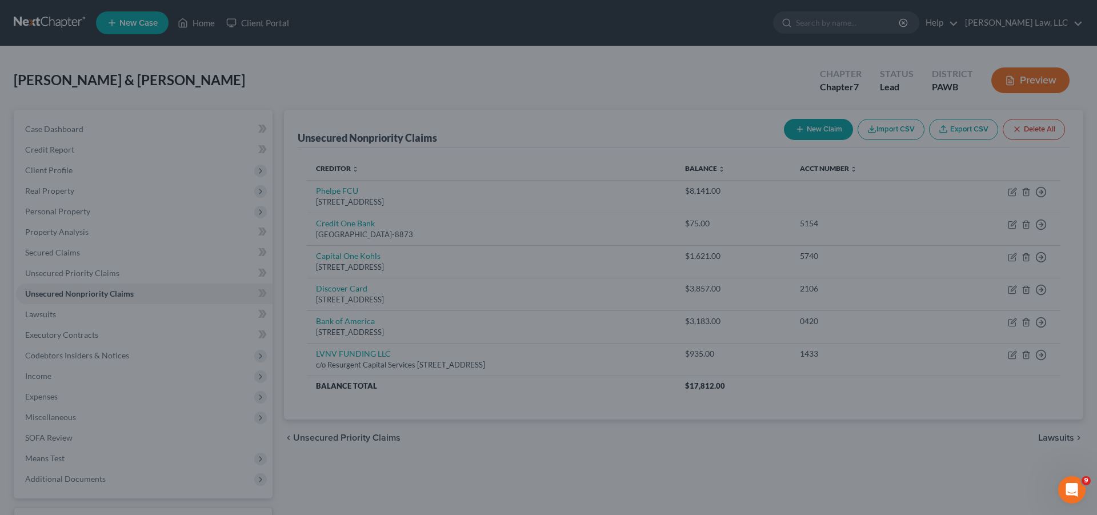
type input "0.00"
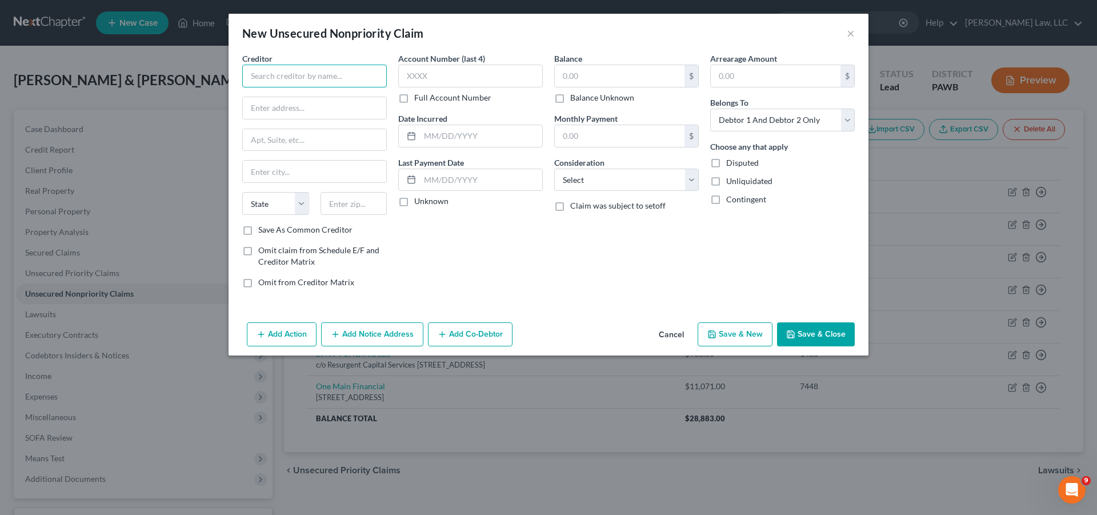
click at [332, 69] on input "text" at bounding box center [314, 76] width 144 height 23
type input "M"
click at [295, 79] on input "text" at bounding box center [314, 76] width 144 height 23
type input "SYNCB/Home Design"
click at [272, 109] on input "text" at bounding box center [314, 108] width 143 height 22
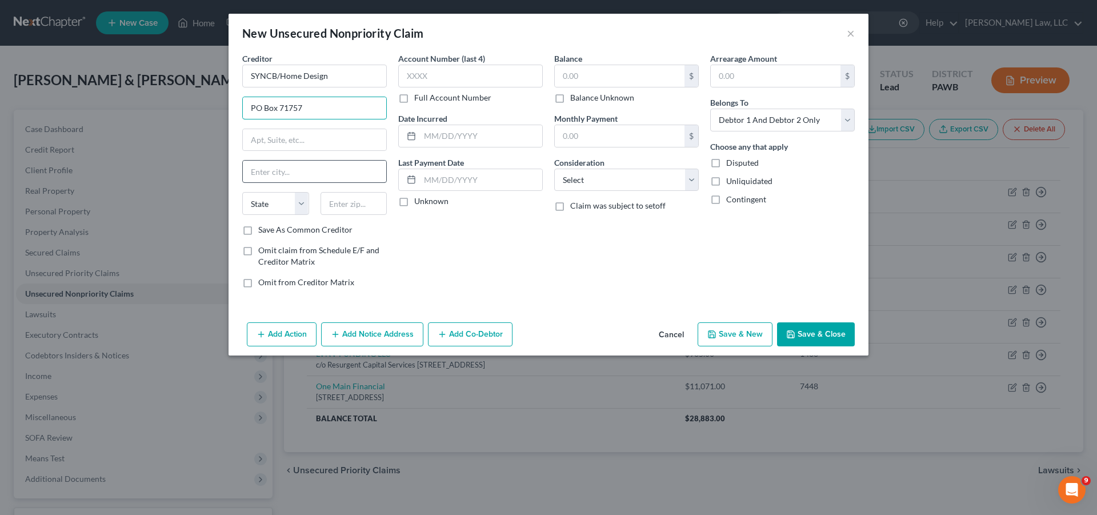
type input "PO Box 71757"
click at [275, 177] on input "text" at bounding box center [314, 171] width 143 height 22
type input "[GEOGRAPHIC_DATA]"
click at [242, 192] on select "State [US_STATE] AK AR AZ CA CO CT DE DC [GEOGRAPHIC_DATA] [GEOGRAPHIC_DATA] GU…" at bounding box center [275, 203] width 67 height 23
select select "39"
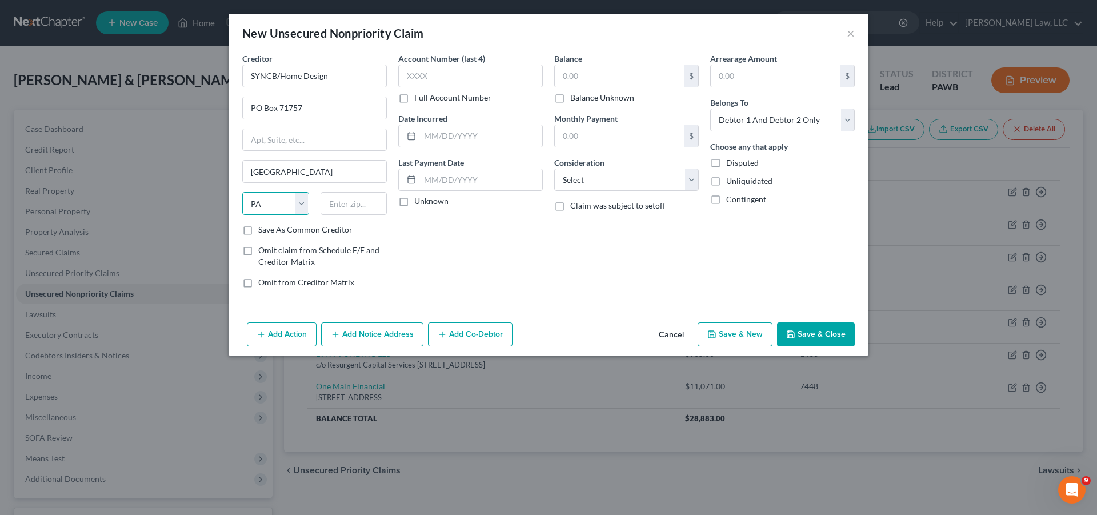
click option "PA" at bounding box center [0, 0] width 0 height 0
click at [358, 206] on input "text" at bounding box center [353, 203] width 67 height 23
type input "19176-1757"
click at [435, 71] on input "text" at bounding box center [470, 76] width 144 height 23
type input "0674"
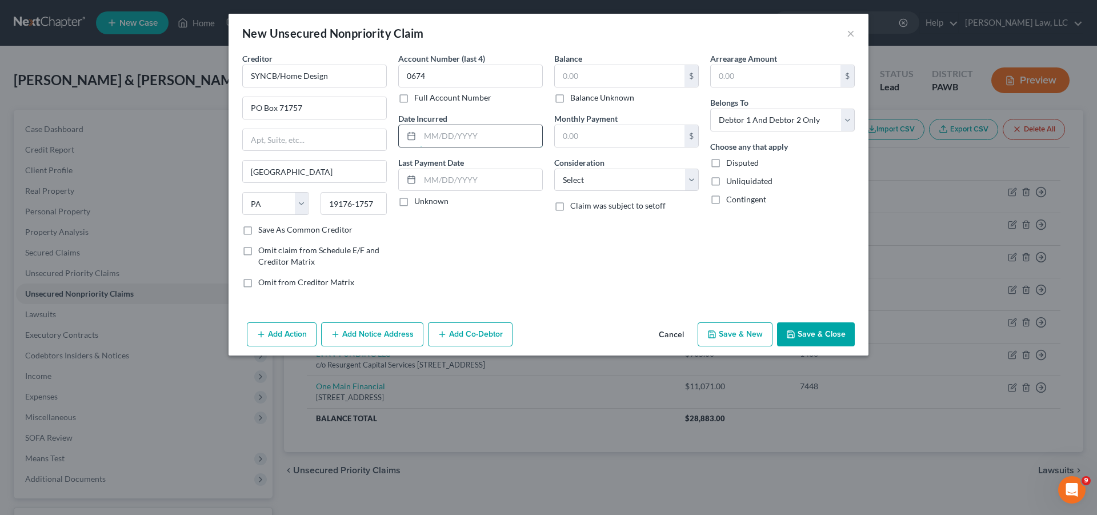
click at [455, 131] on input "text" at bounding box center [481, 136] width 122 height 22
type input "[DATE]"
click at [601, 69] on input "text" at bounding box center [620, 76] width 130 height 22
type input "7,170.00"
click at [632, 244] on div "Balance 7,170.00 $ Balance Unknown Balance Undetermined 7,170.00 $ Balance Unkn…" at bounding box center [626, 175] width 156 height 244
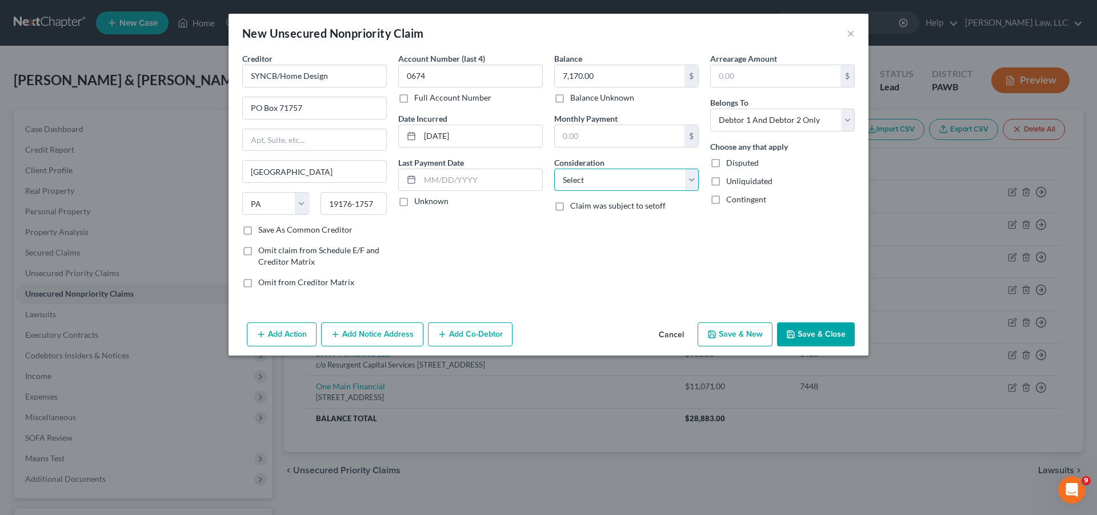
click at [554, 168] on select "Select Cable / Satellite Services Collection Agency Credit Card Debt Debt Couns…" at bounding box center [626, 179] width 144 height 23
select select "2"
click option "Credit Card Debt" at bounding box center [0, 0] width 0 height 0
click at [833, 328] on button "Save & Close" at bounding box center [816, 334] width 78 height 24
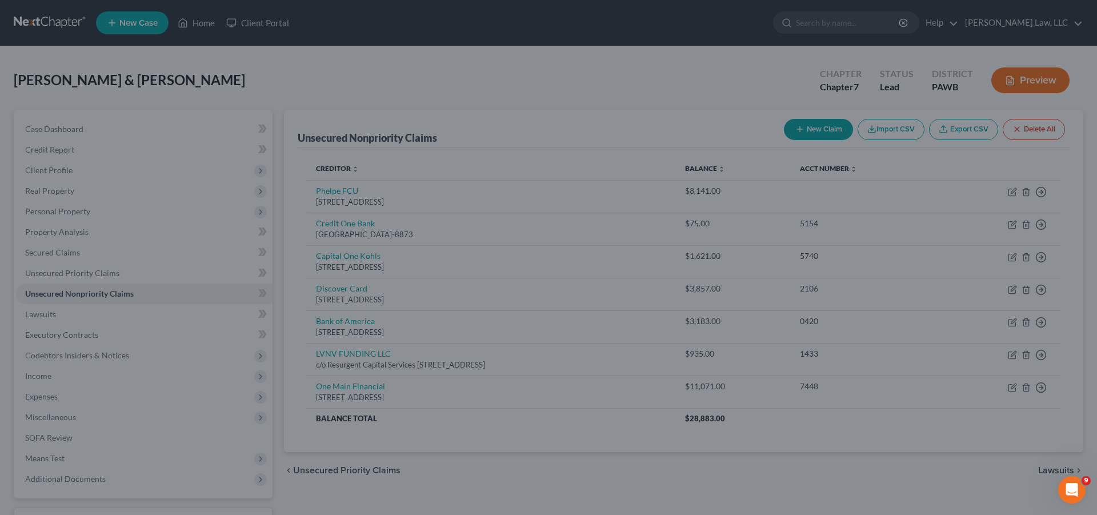
type input "0.00"
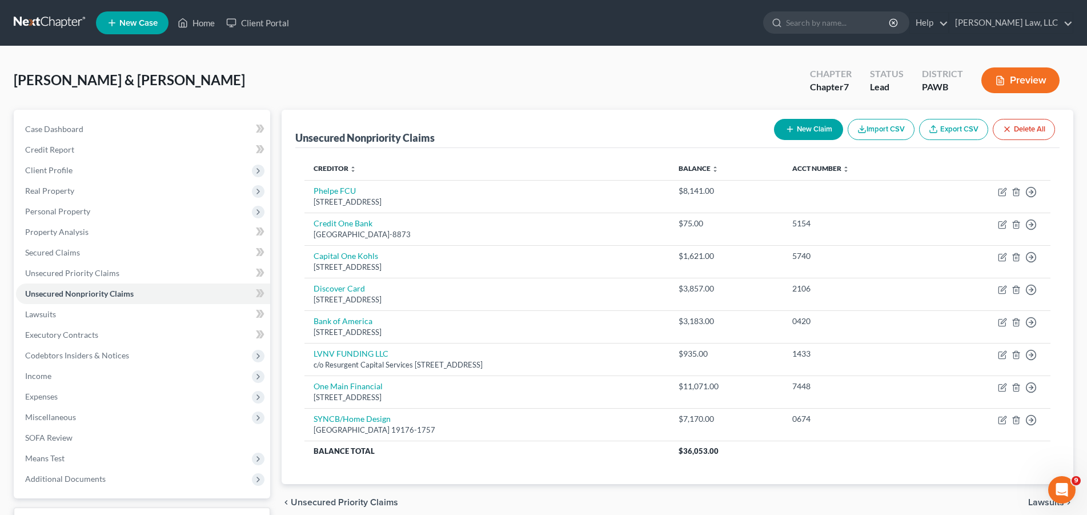
click at [802, 132] on button "New Claim" at bounding box center [808, 129] width 69 height 21
select select "2"
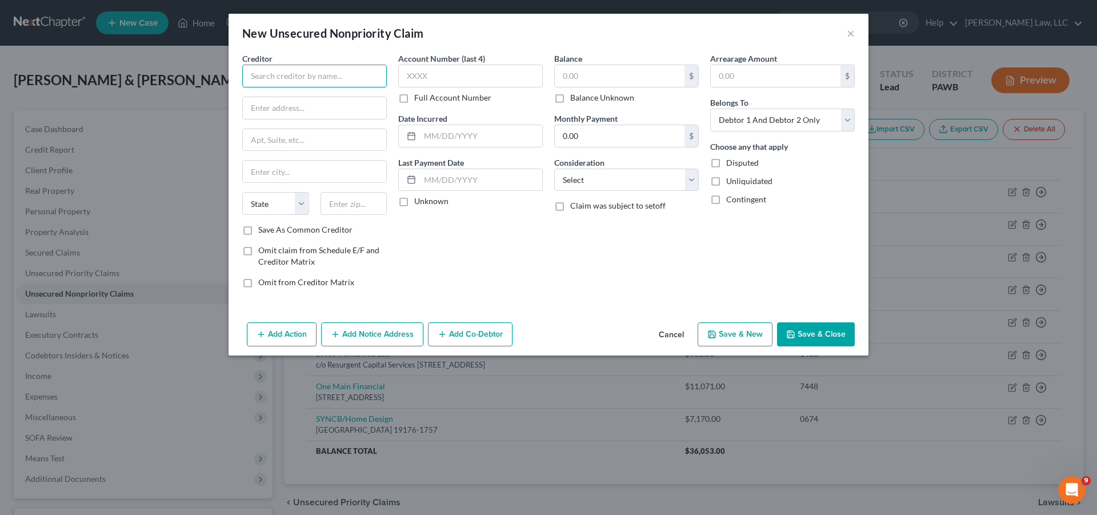
click at [362, 78] on input "text" at bounding box center [314, 76] width 144 height 23
click at [849, 35] on button "×" at bounding box center [850, 33] width 8 height 14
